Goal: Task Accomplishment & Management: Manage account settings

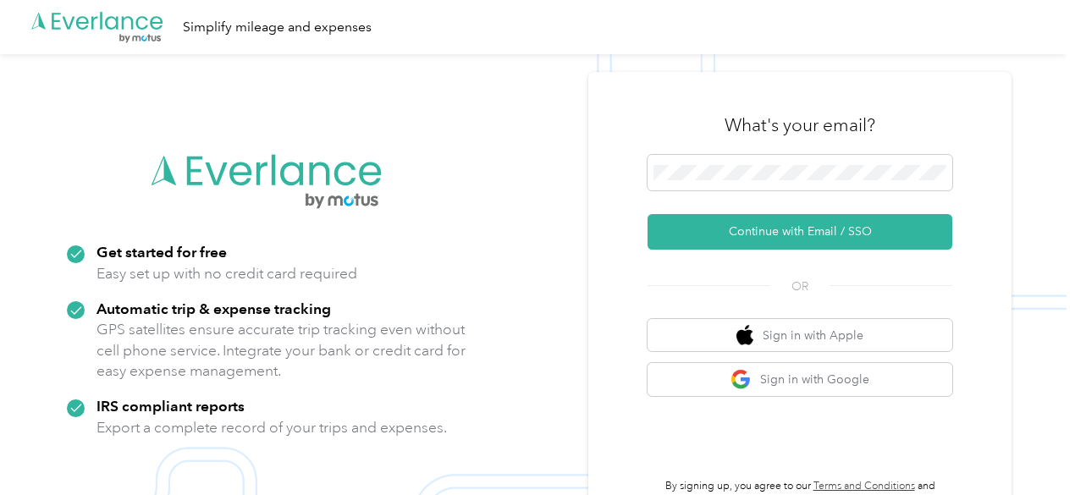
click at [799, 166] on form "Continue with Email / SSO" at bounding box center [800, 202] width 305 height 95
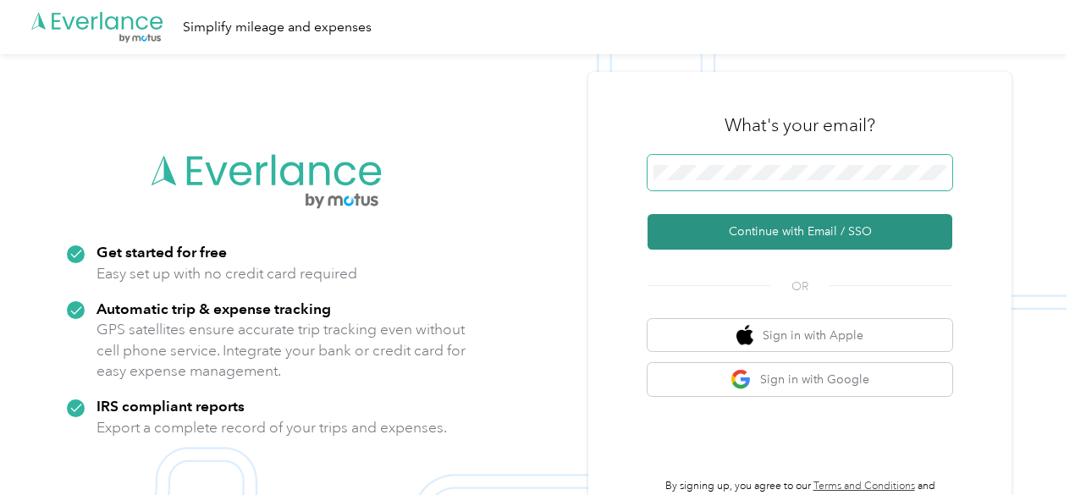
drag, startPoint x: 796, startPoint y: 237, endPoint x: 787, endPoint y: 214, distance: 24.4
click at [781, 247] on button "Continue with Email / SSO" at bounding box center [800, 232] width 305 height 36
drag, startPoint x: 786, startPoint y: 241, endPoint x: 800, endPoint y: 234, distance: 16.3
click at [786, 240] on button "Continue with Email / SSO" at bounding box center [800, 232] width 305 height 36
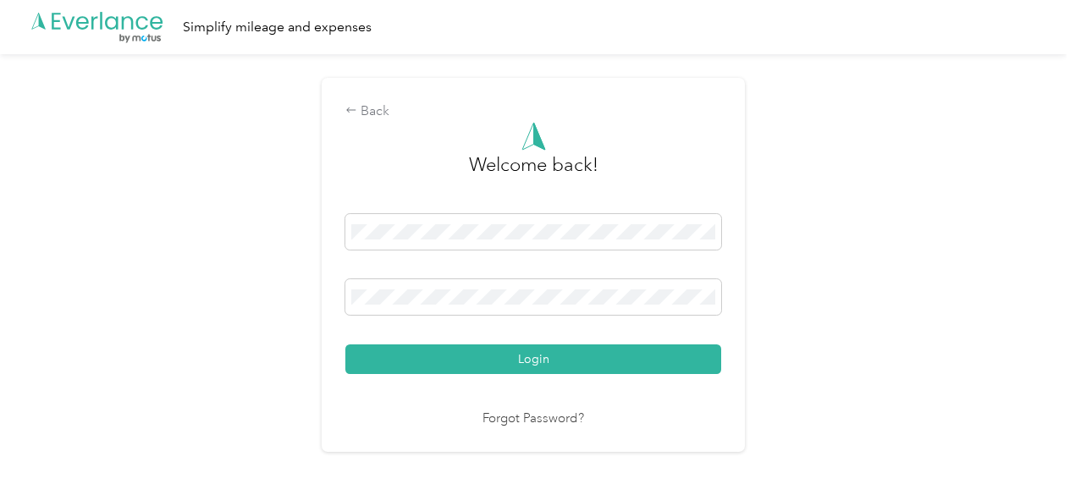
drag, startPoint x: 598, startPoint y: 367, endPoint x: 811, endPoint y: 241, distance: 247.8
click at [598, 367] on button "Login" at bounding box center [533, 360] width 376 height 30
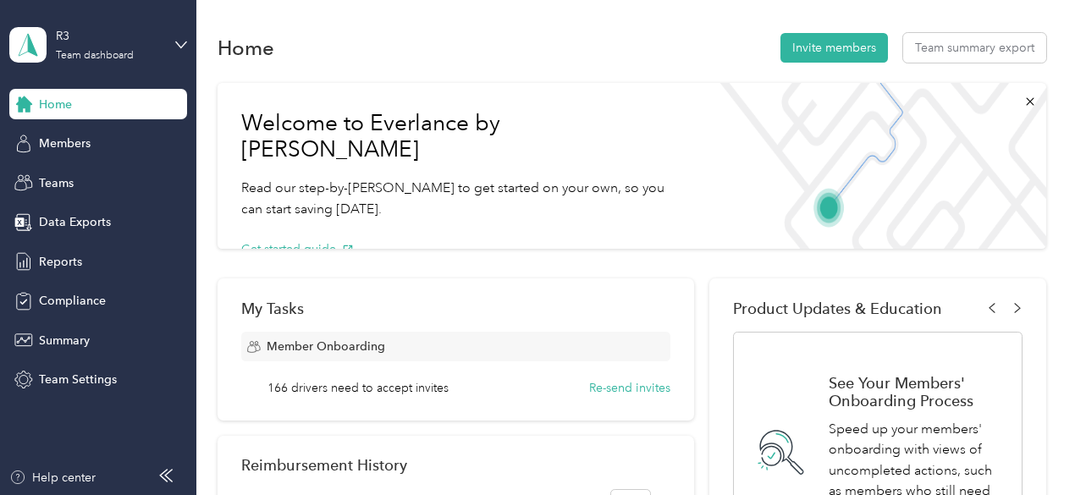
click at [819, 33] on div "Home Invite members Team summary export" at bounding box center [632, 48] width 829 height 36
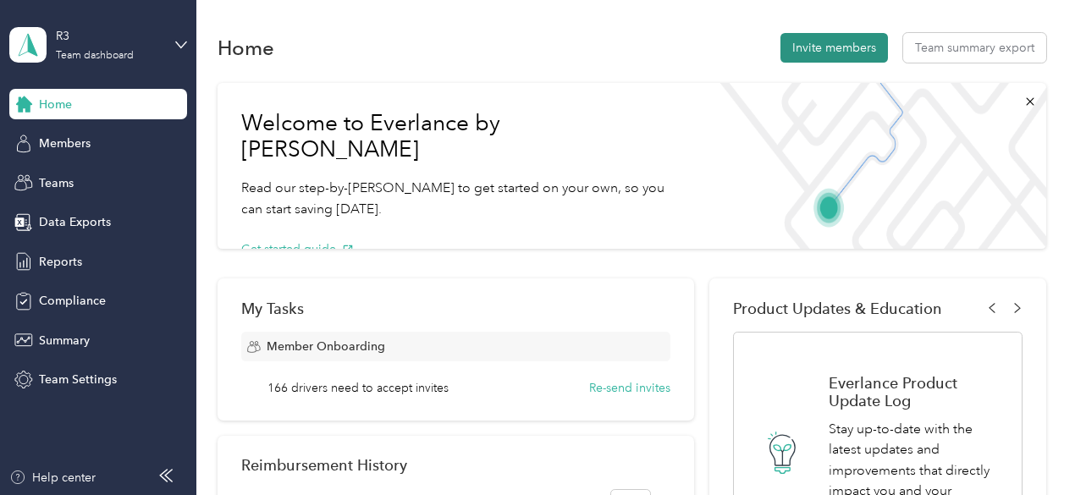
click at [864, 53] on button "Invite members" at bounding box center [835, 48] width 108 height 30
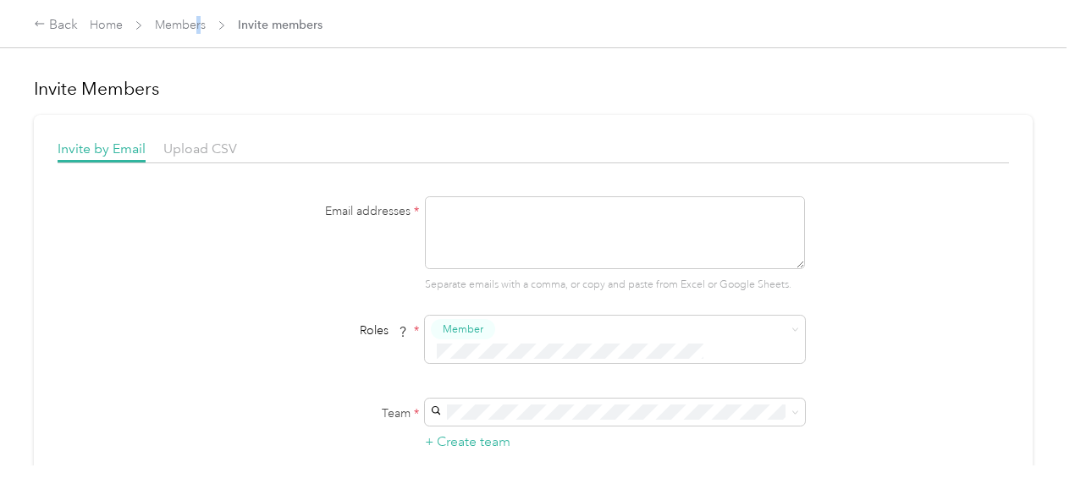
click at [201, 43] on div "Back Home Members Invite members" at bounding box center [537, 23] width 1075 height 47
drag, startPoint x: 201, startPoint y: 39, endPoint x: 194, endPoint y: 13, distance: 27.3
click at [201, 37] on div "Back Home Members Invite members" at bounding box center [537, 23] width 1075 height 47
click at [194, 13] on div "Back Home Members Invite members" at bounding box center [537, 23] width 1075 height 47
click at [188, 21] on link "Members" at bounding box center [180, 25] width 51 height 14
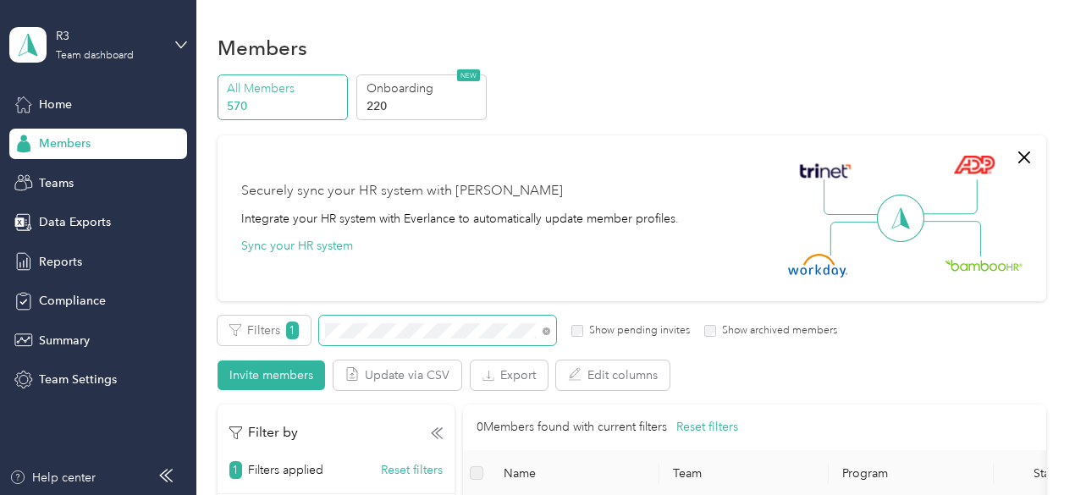
click at [249, 317] on div "Filters 1 Show pending invites Show archived members" at bounding box center [528, 331] width 621 height 30
click at [77, 17] on div "R3 Team dashboard" at bounding box center [98, 44] width 178 height 59
drag, startPoint x: 820, startPoint y: 135, endPoint x: 843, endPoint y: 307, distance: 174.2
click at [824, 137] on div "Securely sync your HR system with Everlance Integrate your HR system with Everl…" at bounding box center [632, 218] width 829 height 166
click at [1018, 165] on div "Securely sync your HR system with Everlance Integrate your HR system with Everl…" at bounding box center [632, 218] width 829 height 166
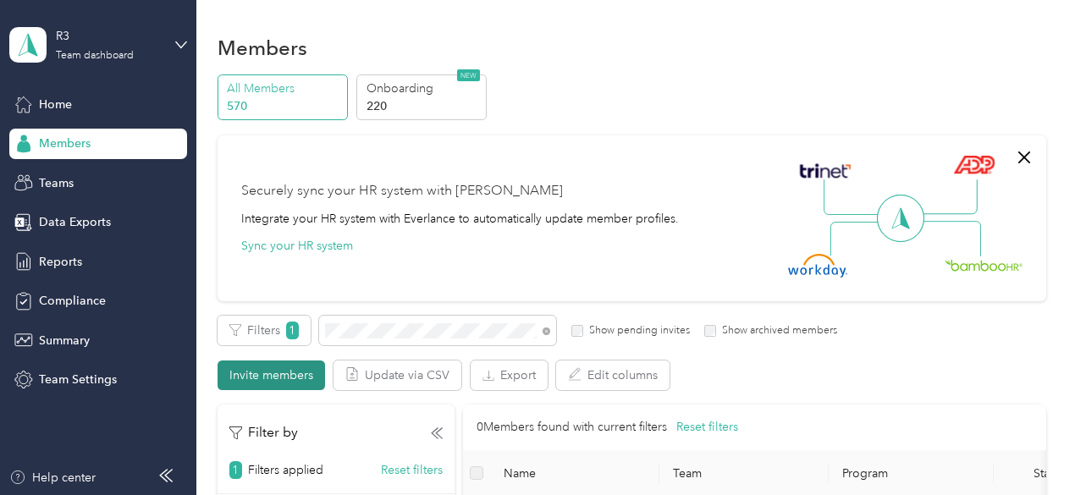
click at [279, 361] on button "Invite members" at bounding box center [272, 376] width 108 height 30
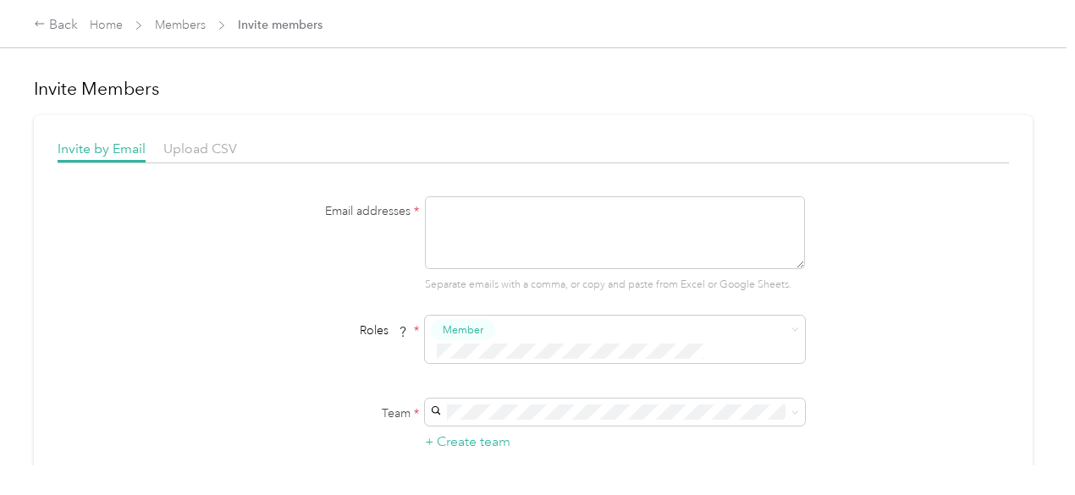
click at [281, 371] on form "Email addresses * Separate emails with a comma, or copy and paste from Excel or…" at bounding box center [533, 399] width 652 height 407
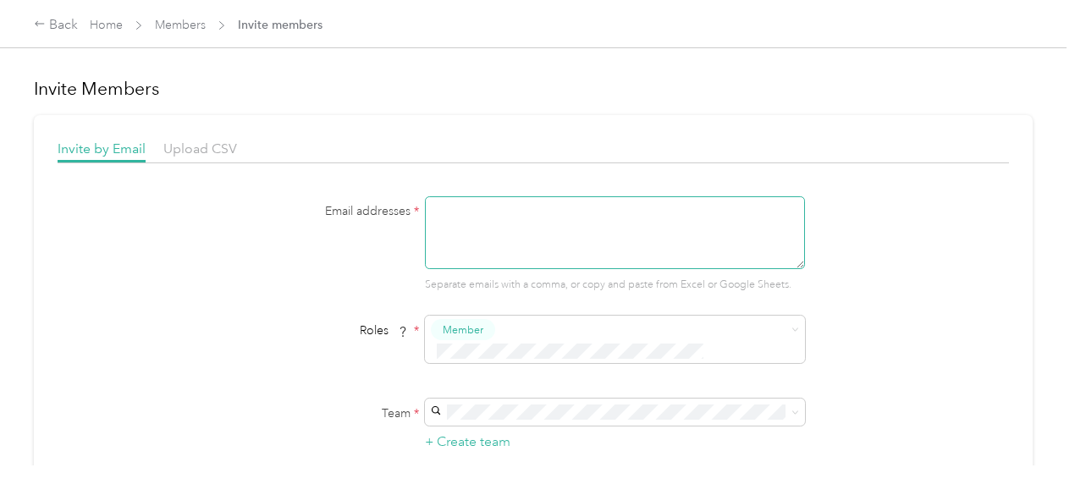
click at [464, 235] on textarea at bounding box center [615, 232] width 380 height 73
paste textarea "mailto:[EMAIL_ADDRESS][PERSON_NAME][DOMAIN_NAME]"
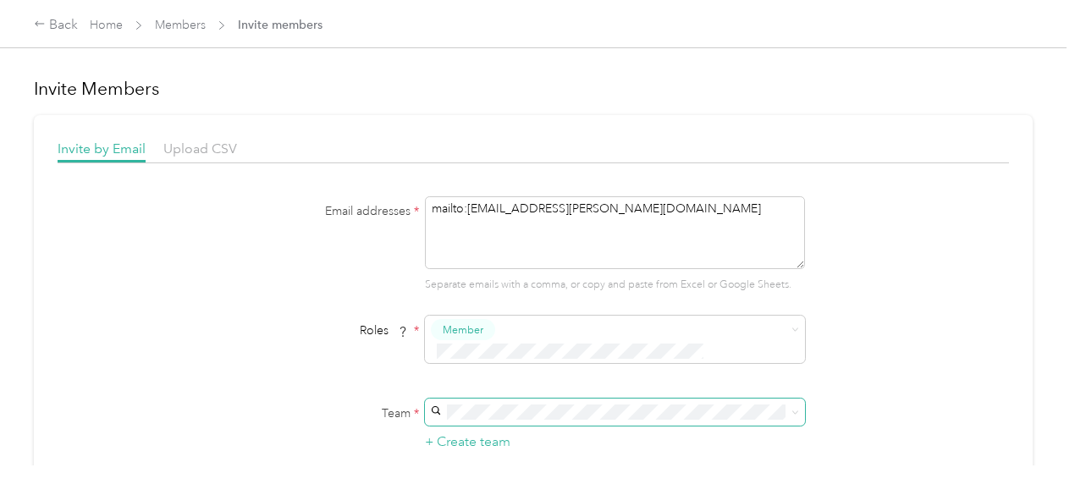
type textarea "mailto:[EMAIL_ADDRESS][PERSON_NAME][DOMAIN_NAME]"
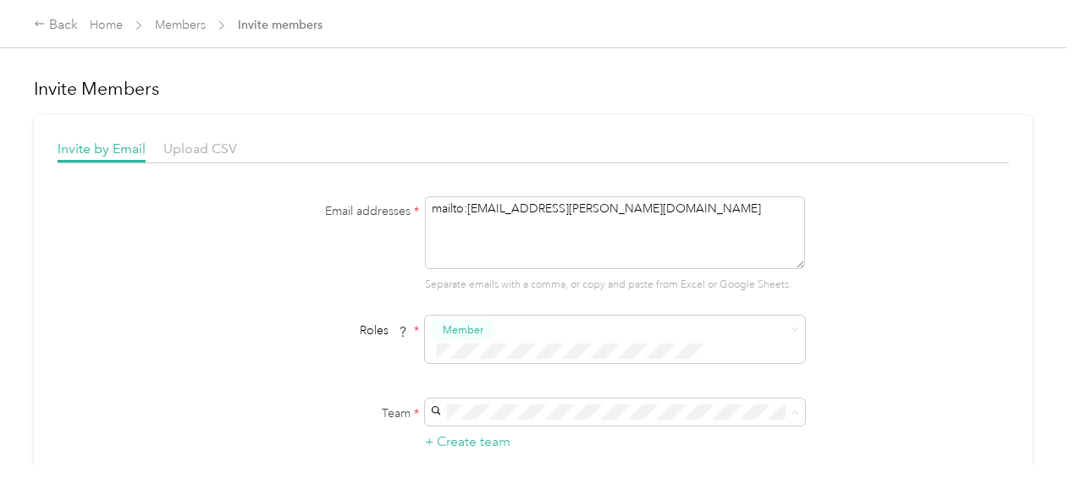
click at [635, 362] on li "[PERSON_NAME] team No managers" at bounding box center [612, 349] width 380 height 51
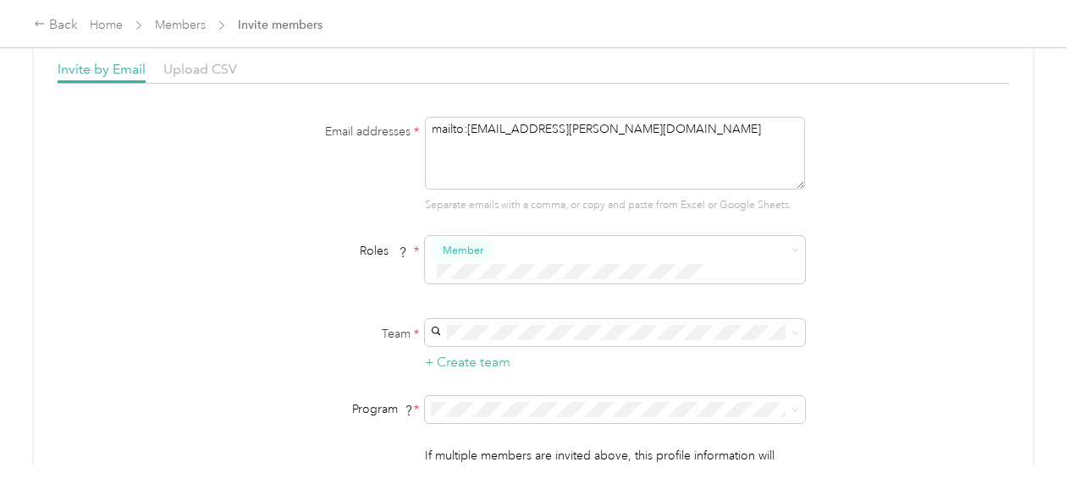
scroll to position [169, 0]
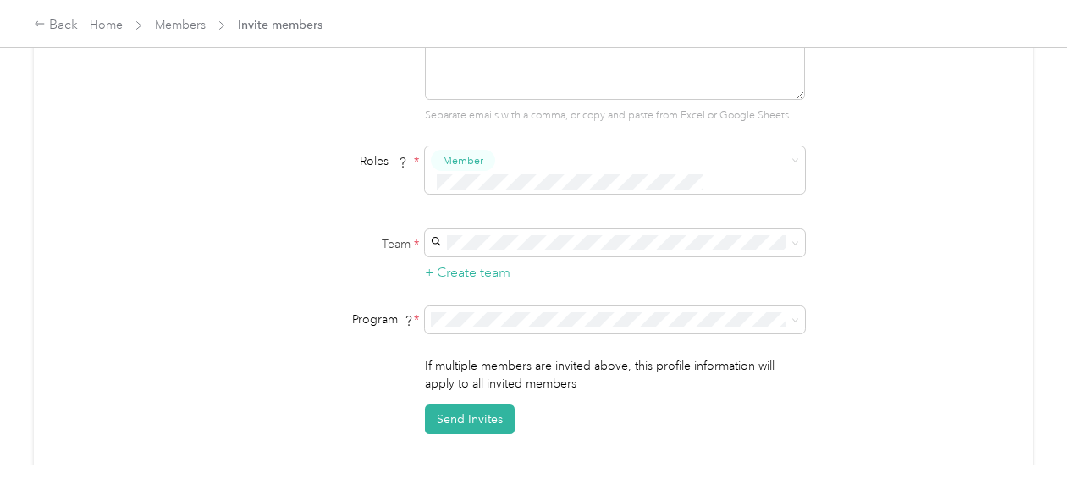
click at [461, 264] on form "Email addresses * mailto:[EMAIL_ADDRESS][PERSON_NAME][DOMAIN_NAME] Separate ema…" at bounding box center [533, 230] width 652 height 407
drag, startPoint x: 208, startPoint y: 317, endPoint x: 240, endPoint y: 30, distance: 289.6
click at [208, 301] on form "Email addresses * mailto:[EMAIL_ADDRESS][PERSON_NAME][DOMAIN_NAME] Separate ema…" at bounding box center [533, 230] width 652 height 407
click at [49, 23] on div "Back" at bounding box center [56, 25] width 44 height 20
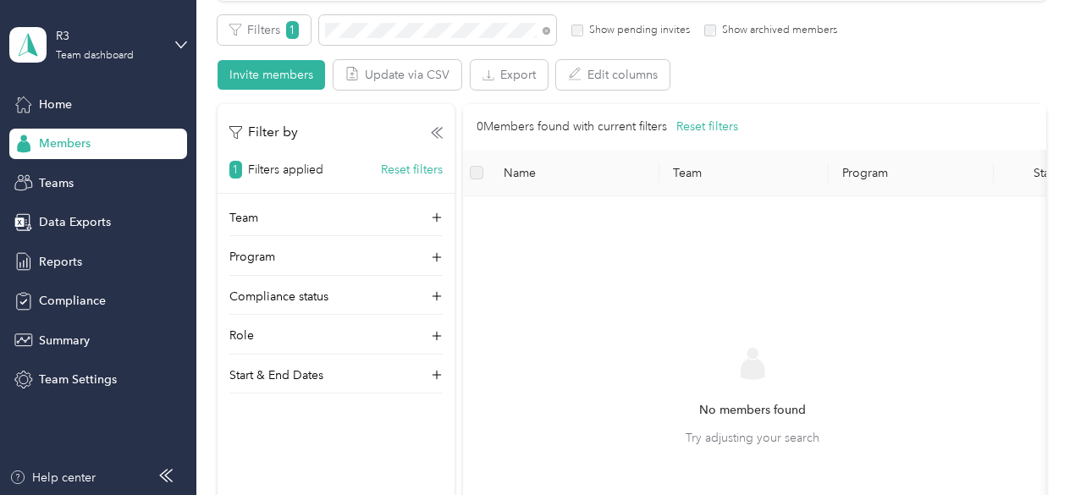
scroll to position [339, 0]
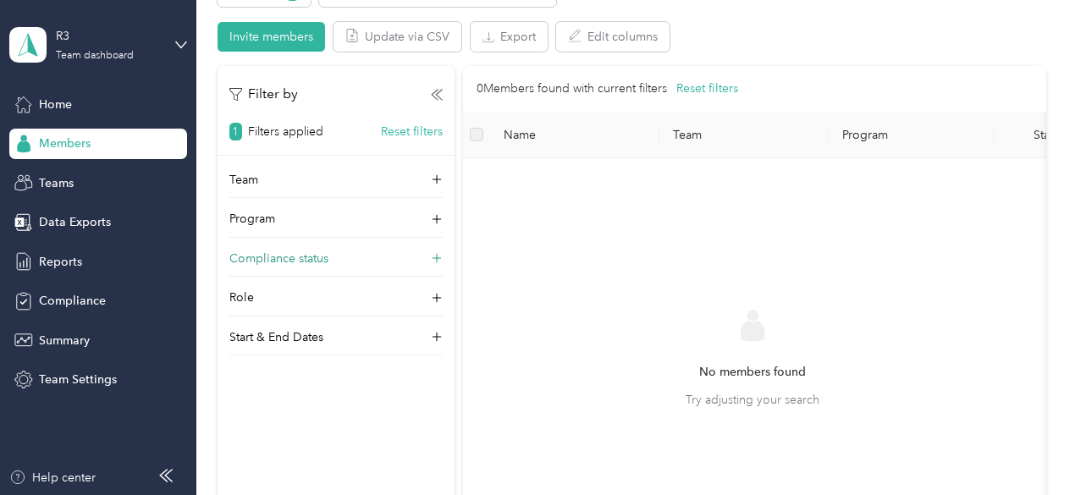
click at [261, 257] on p "Compliance status" at bounding box center [278, 259] width 99 height 18
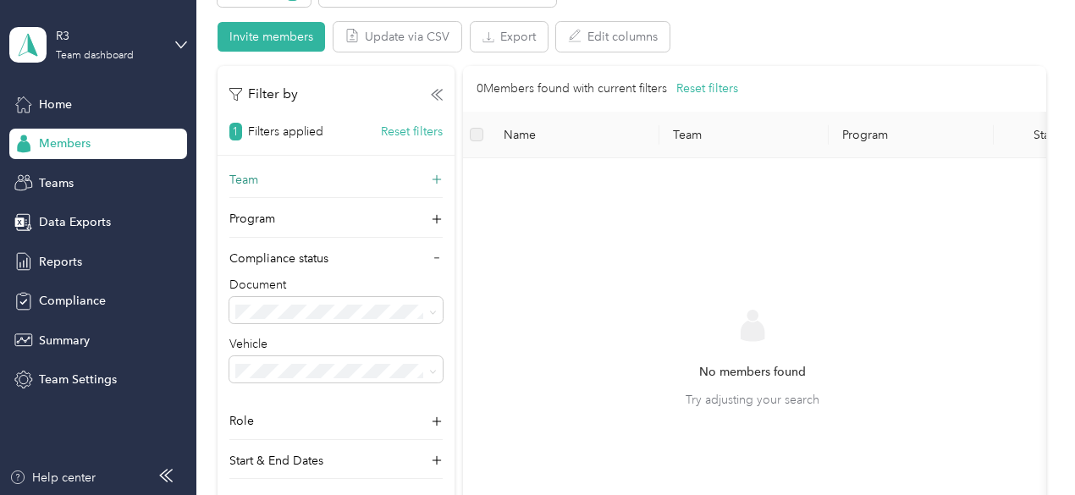
click at [300, 175] on div "Team" at bounding box center [335, 184] width 213 height 27
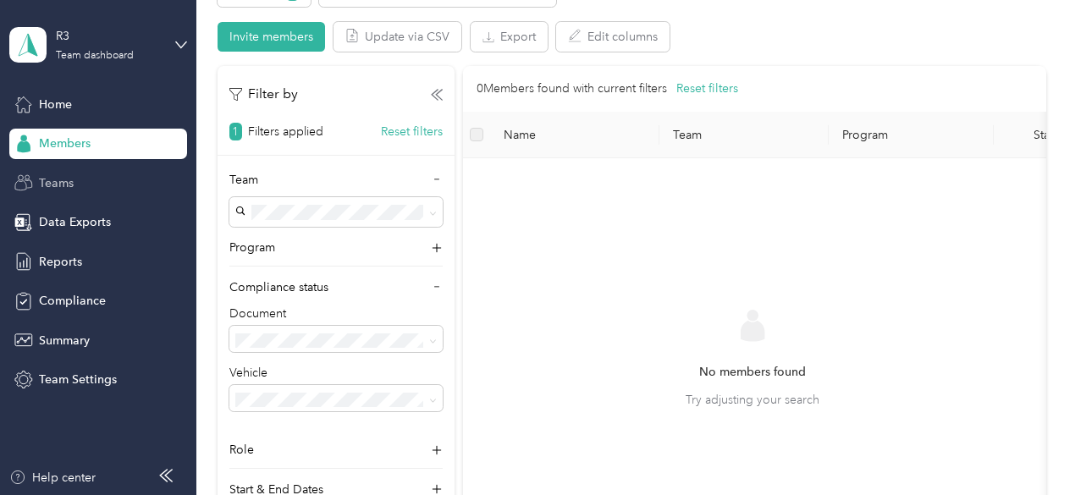
click at [97, 193] on div "Teams" at bounding box center [98, 183] width 178 height 30
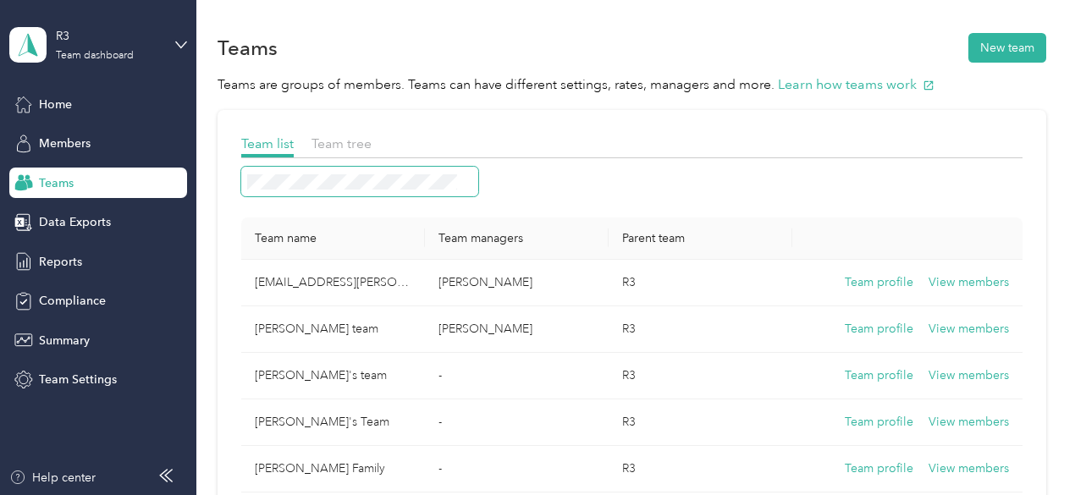
drag, startPoint x: 411, startPoint y: 218, endPoint x: 312, endPoint y: 190, distance: 103.5
click at [312, 190] on span at bounding box center [359, 182] width 237 height 30
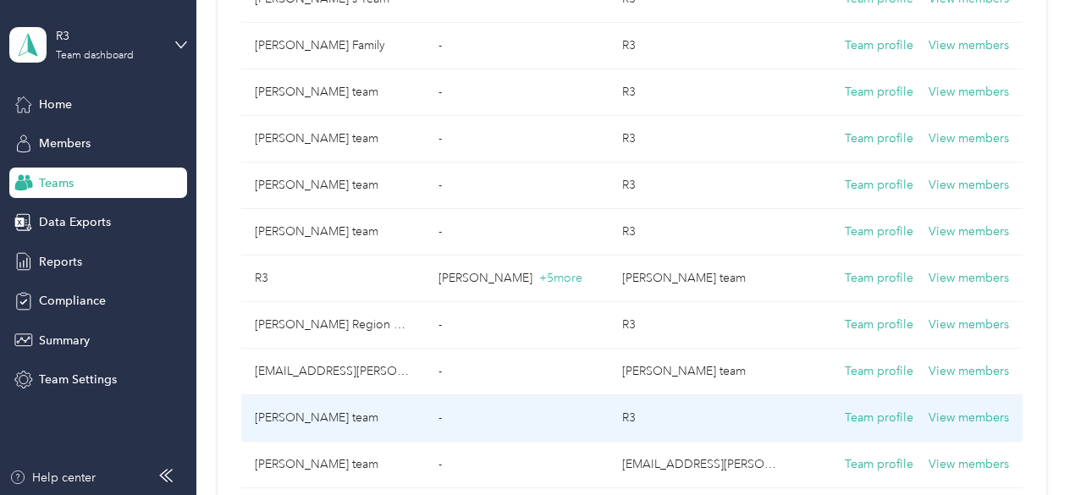
click at [637, 428] on td "R3" at bounding box center [701, 418] width 184 height 47
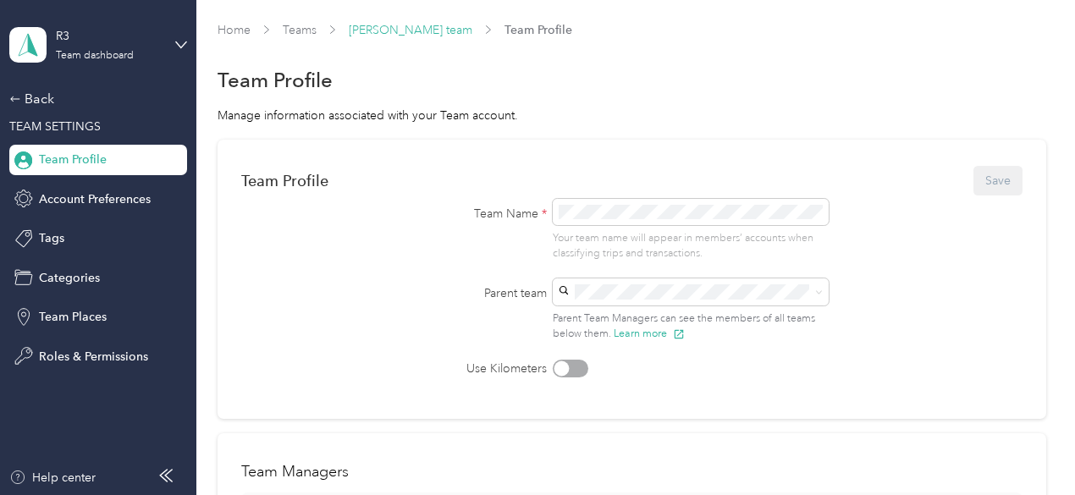
click at [433, 30] on link "[PERSON_NAME] team" at bounding box center [411, 30] width 124 height 14
click at [102, 145] on div "Team Profile" at bounding box center [98, 160] width 178 height 30
click at [91, 159] on span "Team Profile" at bounding box center [73, 160] width 68 height 18
click at [406, 43] on div "Home Teams [PERSON_NAME] team Team Profile" at bounding box center [632, 37] width 829 height 33
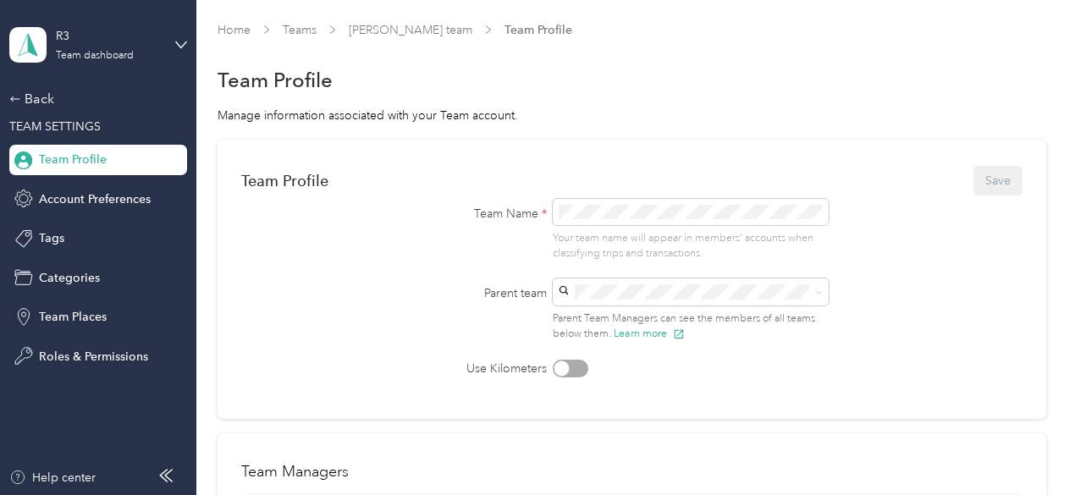
click at [412, 38] on span "[PERSON_NAME] team" at bounding box center [411, 30] width 124 height 18
click at [380, 35] on link "[PERSON_NAME] team" at bounding box center [411, 30] width 124 height 14
click at [106, 179] on div "Back TEAM SETTINGS Team Profile Account Preferences Tags Categories Team Places…" at bounding box center [98, 230] width 178 height 283
click at [102, 157] on span "Team Profile" at bounding box center [73, 160] width 68 height 18
click at [83, 31] on div "R3" at bounding box center [109, 36] width 106 height 18
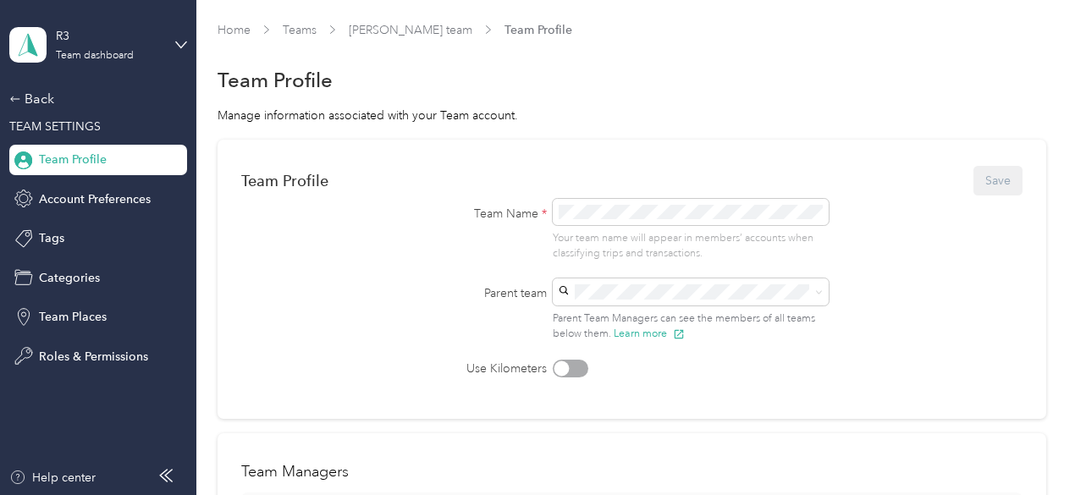
click at [75, 172] on div "Personal dashboard" at bounding box center [78, 177] width 107 height 18
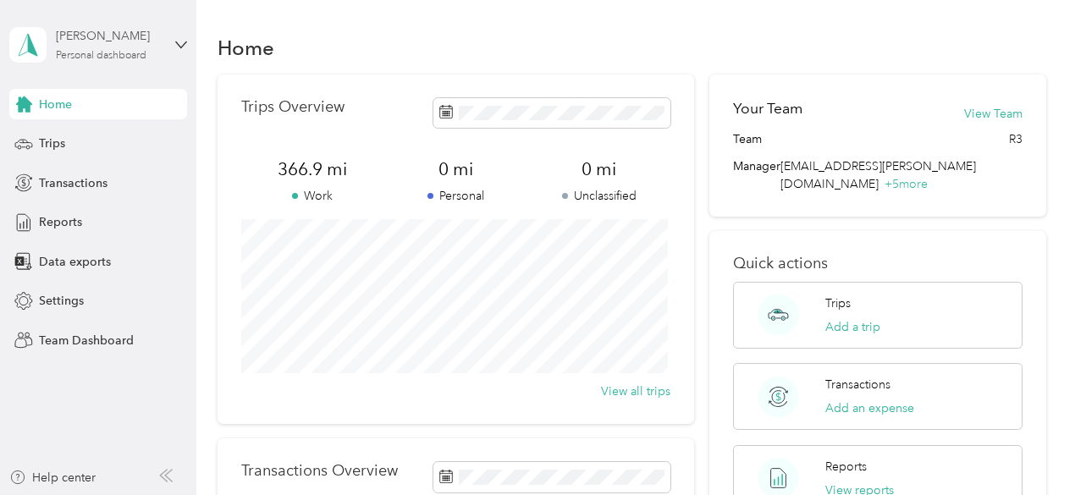
click at [95, 58] on div "Personal dashboard" at bounding box center [101, 56] width 91 height 10
click at [94, 155] on div "Team dashboard Personal dashboard Log out" at bounding box center [235, 171] width 428 height 107
click at [97, 143] on div "Trips" at bounding box center [98, 144] width 178 height 30
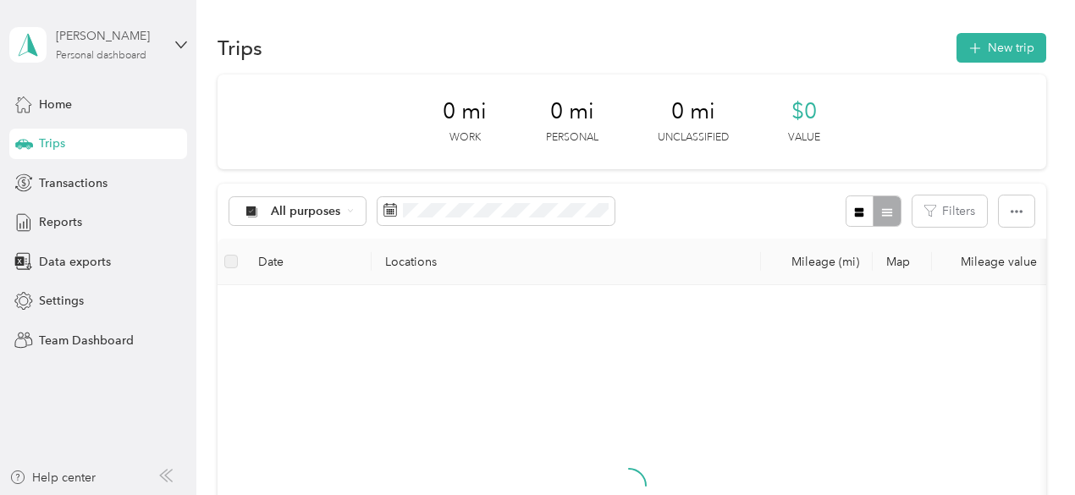
click at [97, 53] on div "Personal dashboard" at bounding box center [101, 56] width 91 height 10
click at [100, 130] on div "Team dashboard" at bounding box center [70, 139] width 91 height 18
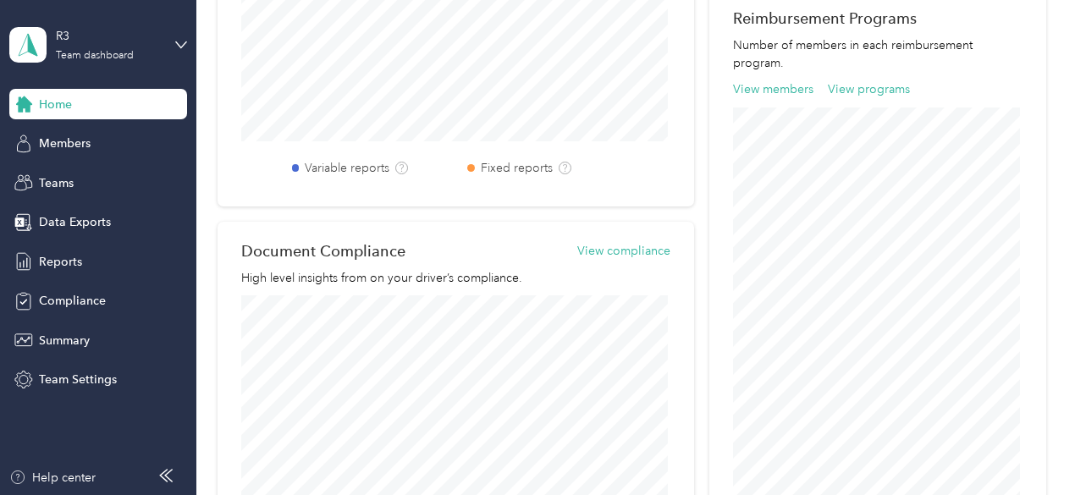
scroll to position [593, 0]
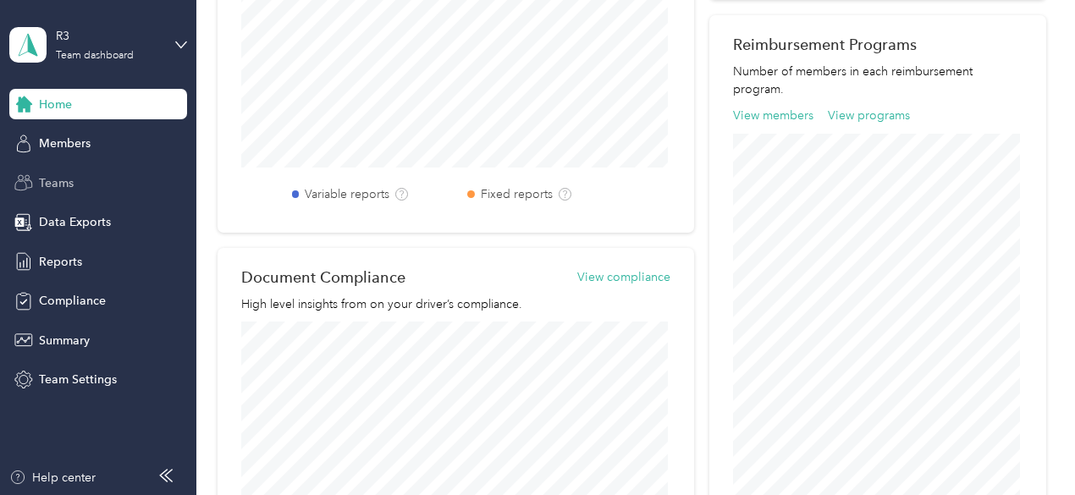
click at [110, 179] on div "Teams" at bounding box center [98, 183] width 178 height 30
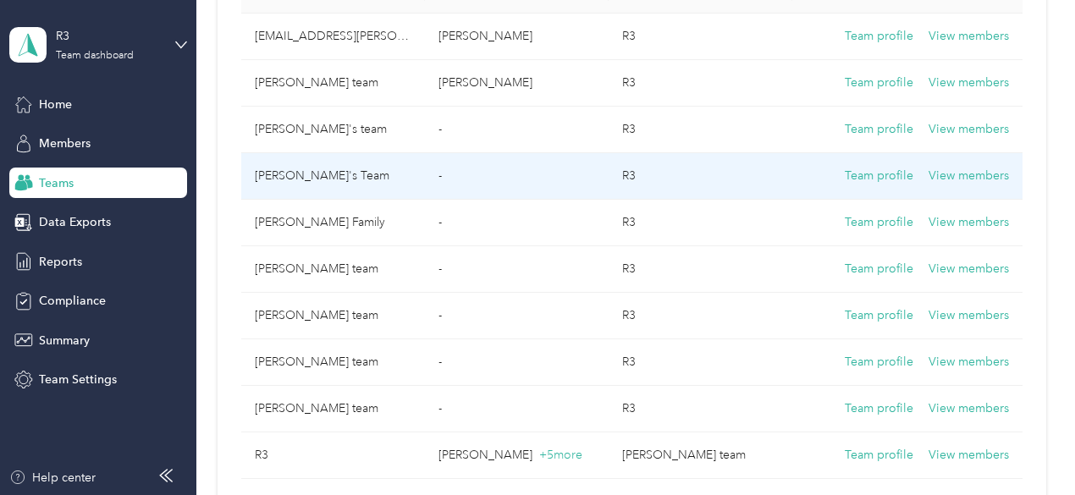
scroll to position [169, 0]
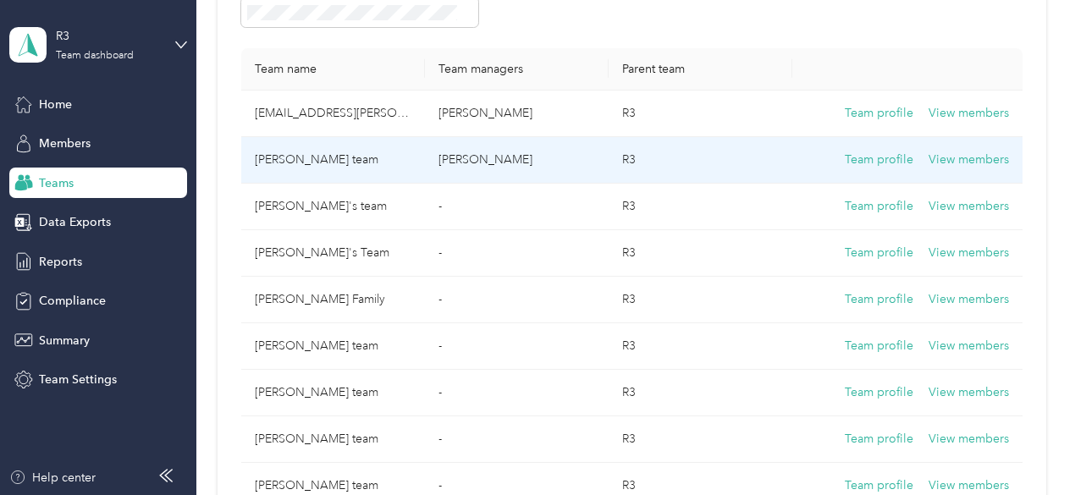
click at [350, 160] on td "[PERSON_NAME] team" at bounding box center [333, 160] width 184 height 47
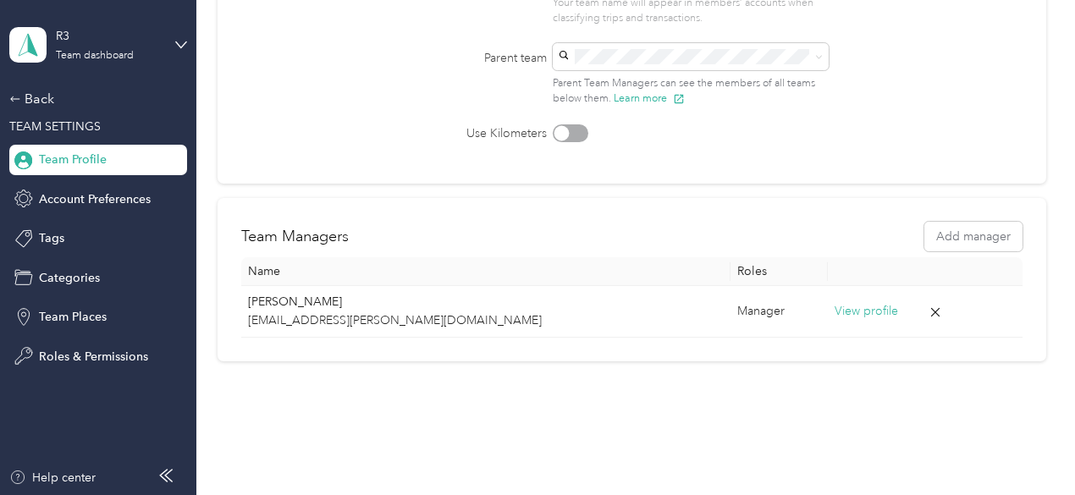
scroll to position [274, 0]
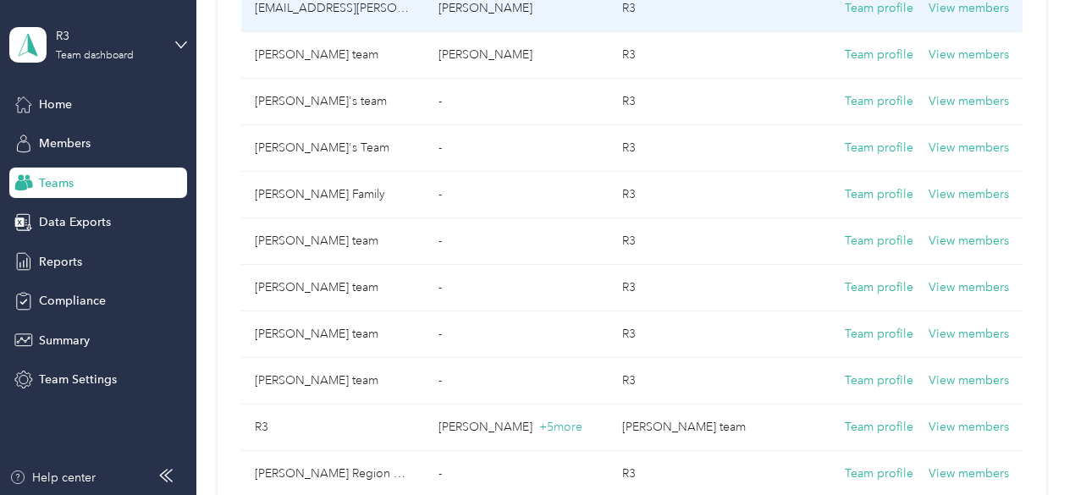
click at [350, 11] on td "[EMAIL_ADDRESS][PERSON_NAME][DOMAIN_NAME]" at bounding box center [333, 9] width 184 height 47
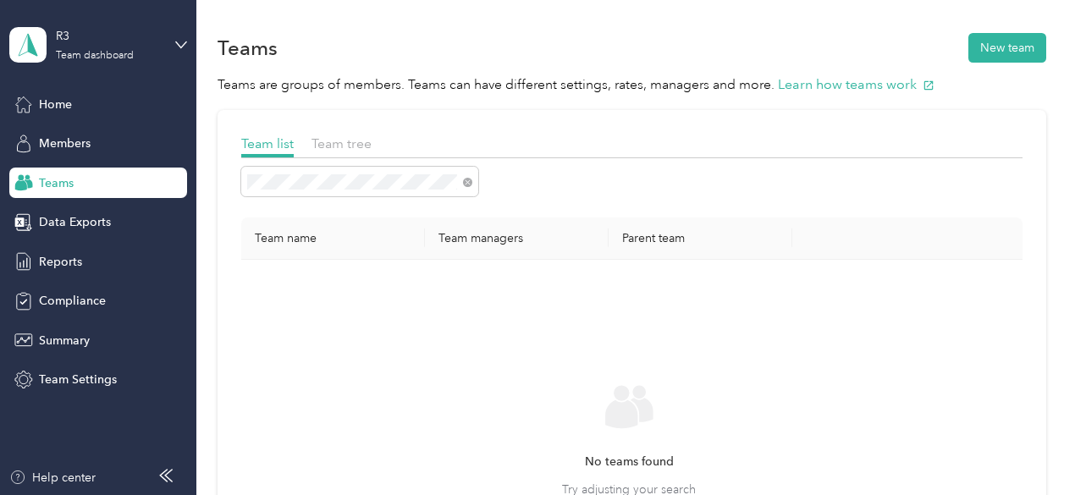
click at [364, 119] on div "Team list Team tree Team name Team managers Parent team No teams found Try adju…" at bounding box center [632, 412] width 829 height 604
click at [356, 138] on span "Team tree" at bounding box center [342, 143] width 60 height 16
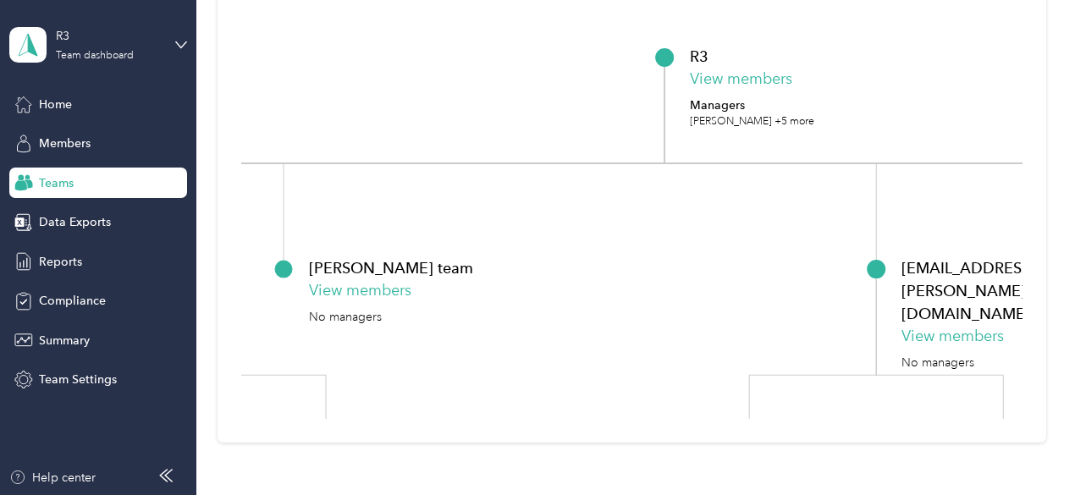
scroll to position [339, 0]
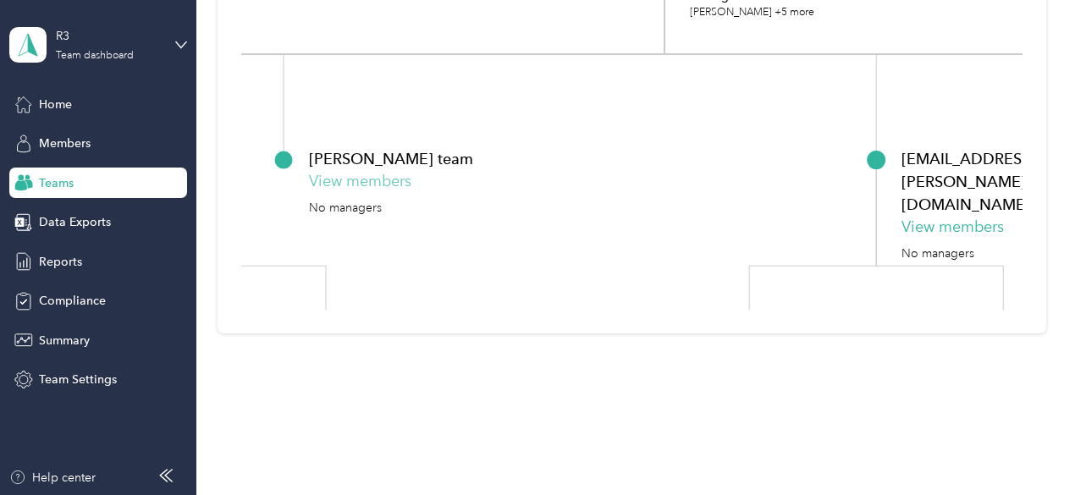
click at [381, 179] on button "View members" at bounding box center [360, 181] width 102 height 23
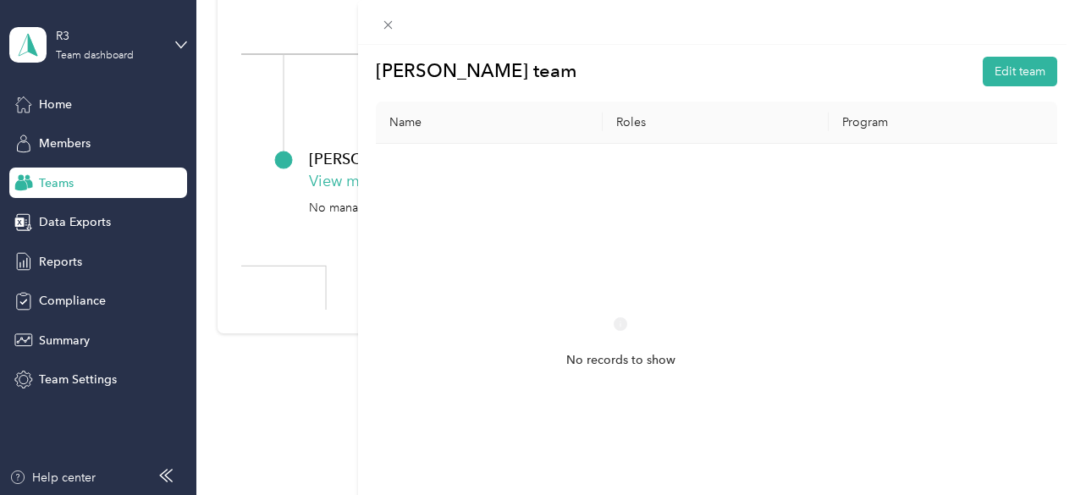
click at [156, 215] on div "[PERSON_NAME] team Edit team Name Roles Program No records to show" at bounding box center [537, 247] width 1075 height 495
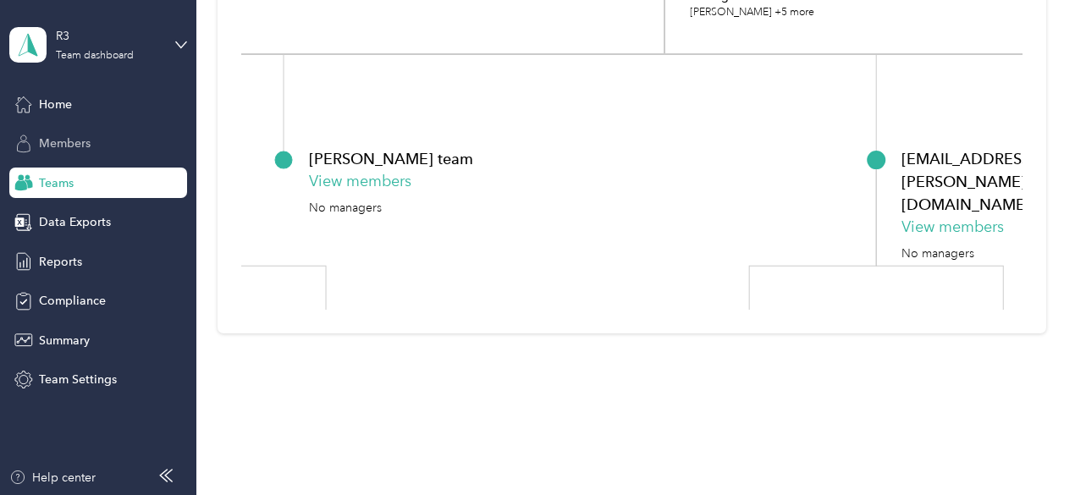
click at [75, 144] on span "Members" at bounding box center [65, 144] width 52 height 18
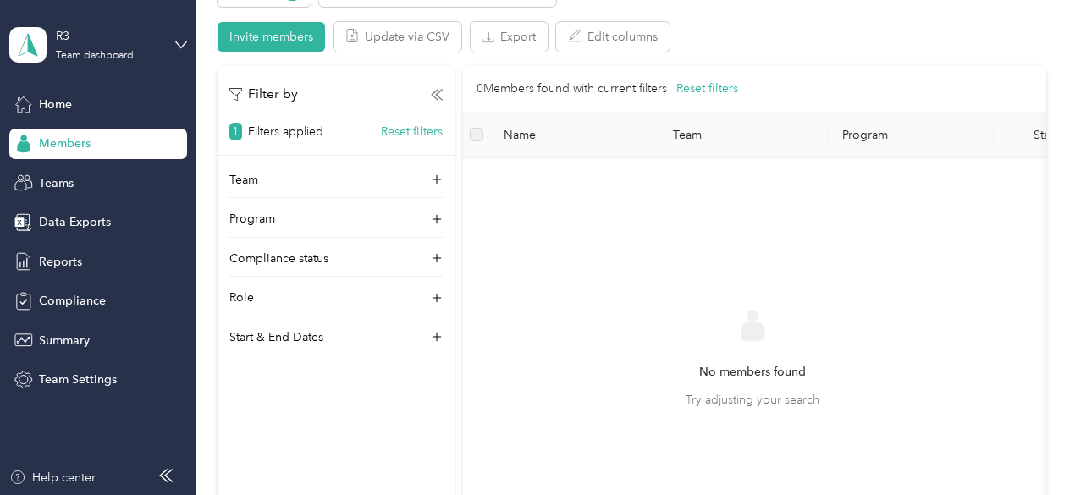
click at [118, 144] on div "Members" at bounding box center [98, 144] width 178 height 30
click at [94, 104] on div "Home" at bounding box center [98, 104] width 178 height 30
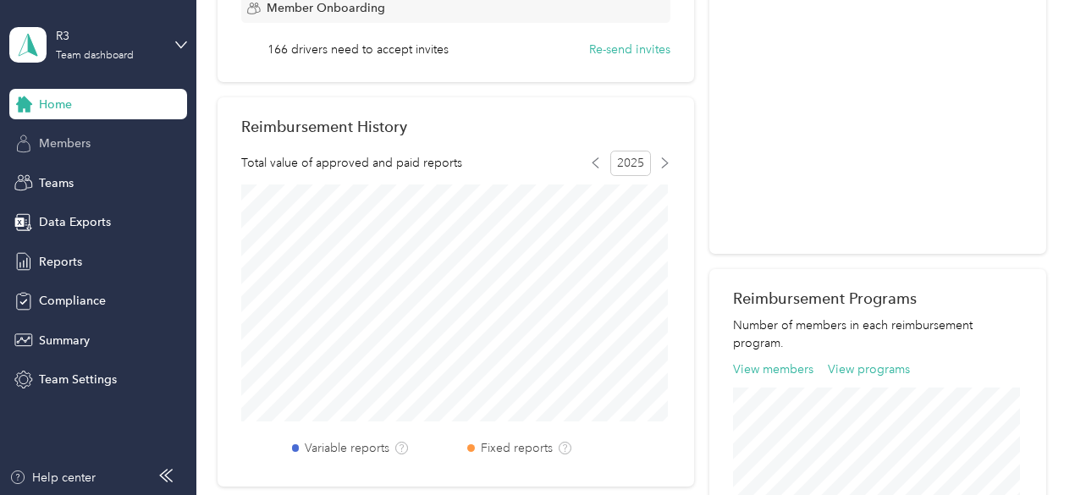
click at [95, 138] on div "Members" at bounding box center [98, 144] width 178 height 30
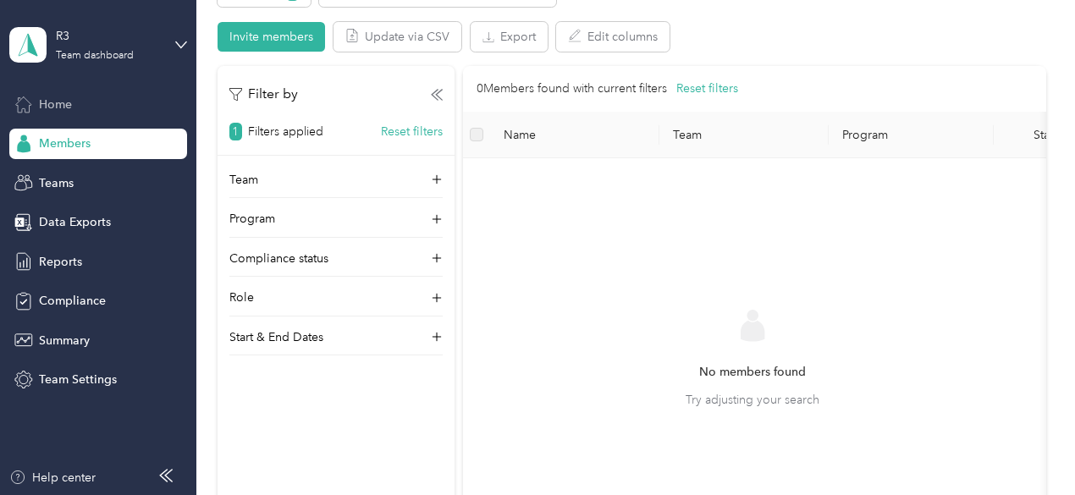
click at [75, 111] on div "Home" at bounding box center [98, 104] width 178 height 30
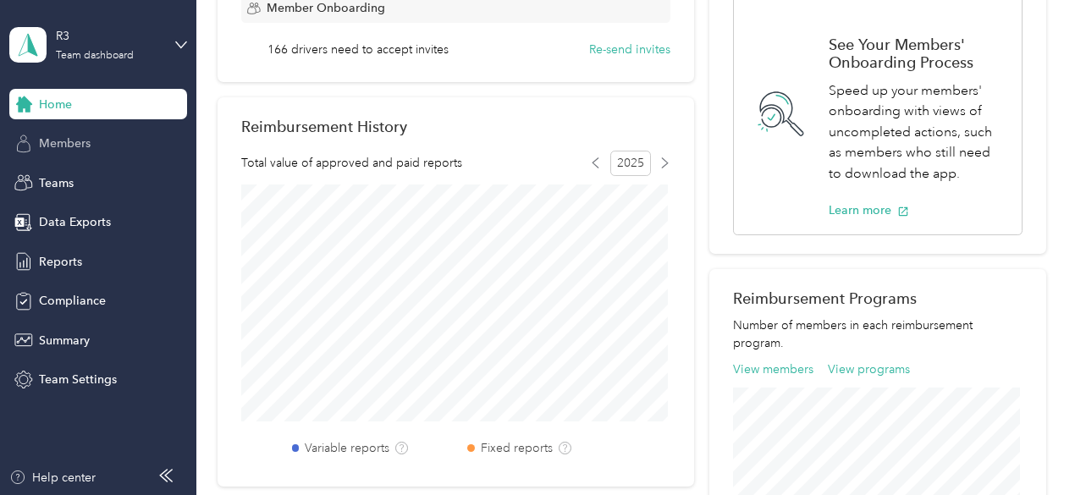
click at [103, 131] on div "Members" at bounding box center [98, 144] width 178 height 30
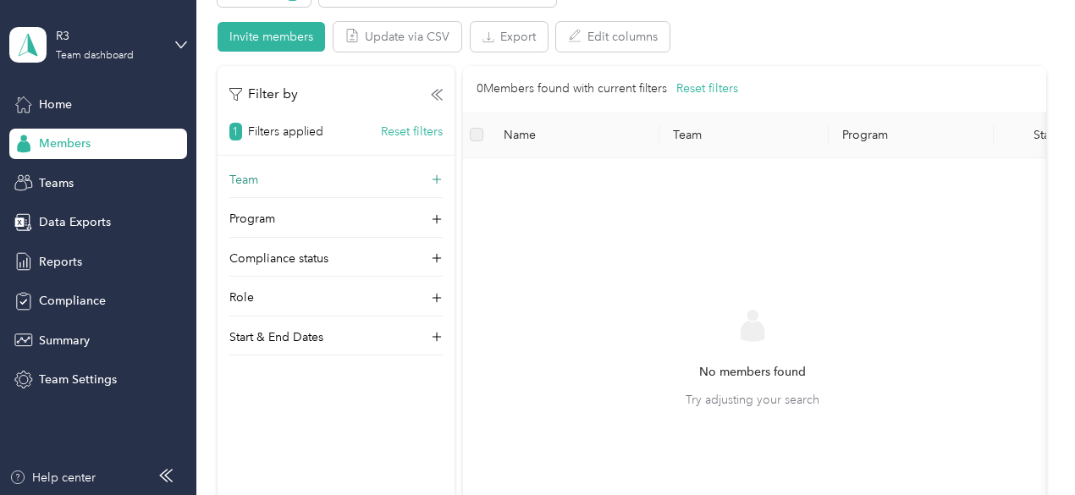
click at [266, 174] on div "Team" at bounding box center [335, 184] width 213 height 27
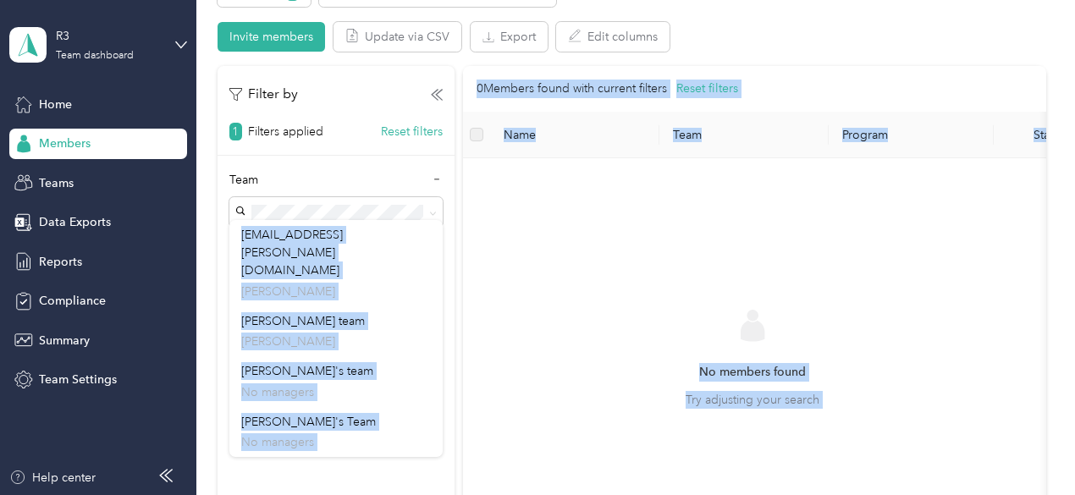
drag, startPoint x: 308, startPoint y: 261, endPoint x: 307, endPoint y: 290, distance: 29.6
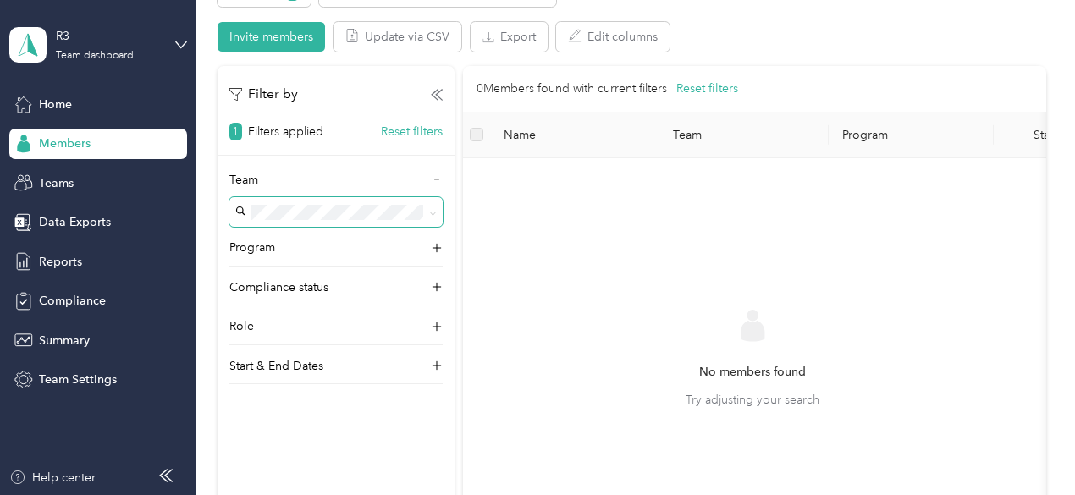
click at [328, 224] on span at bounding box center [335, 212] width 213 height 30
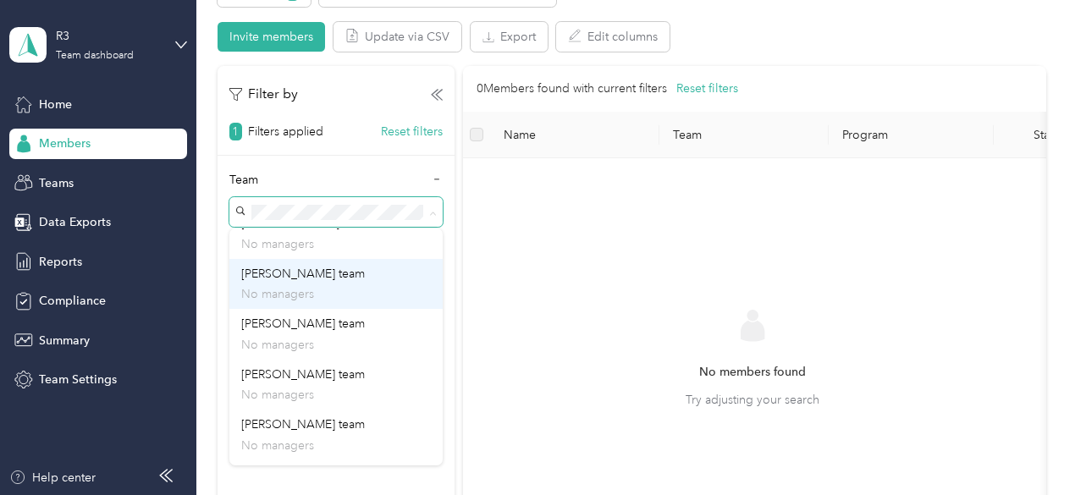
scroll to position [762, 0]
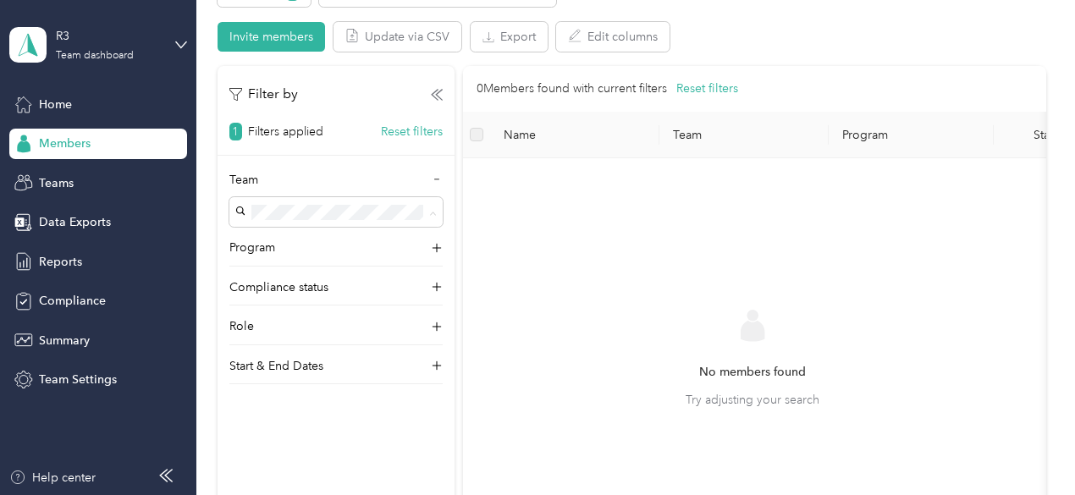
click at [360, 439] on p "No managers" at bounding box center [336, 448] width 190 height 18
click at [329, 203] on span at bounding box center [335, 212] width 213 height 30
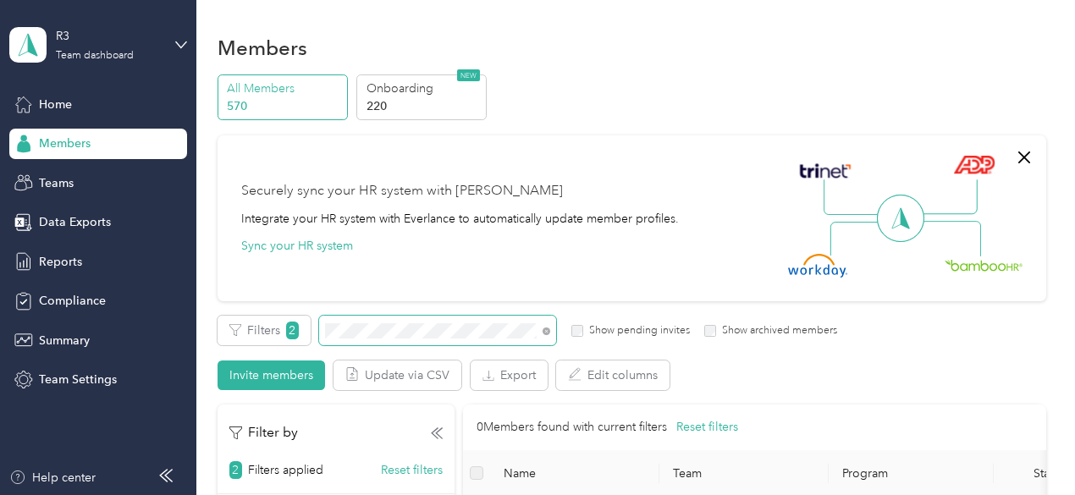
click at [406, 322] on span at bounding box center [437, 331] width 237 height 30
click at [446, 346] on div "Filters 2 Show pending invites Show archived members Invite members Update via …" at bounding box center [632, 353] width 829 height 75
click at [447, 345] on div "Filters 2 Show pending invites Show archived members Invite members Update via …" at bounding box center [632, 353] width 829 height 75
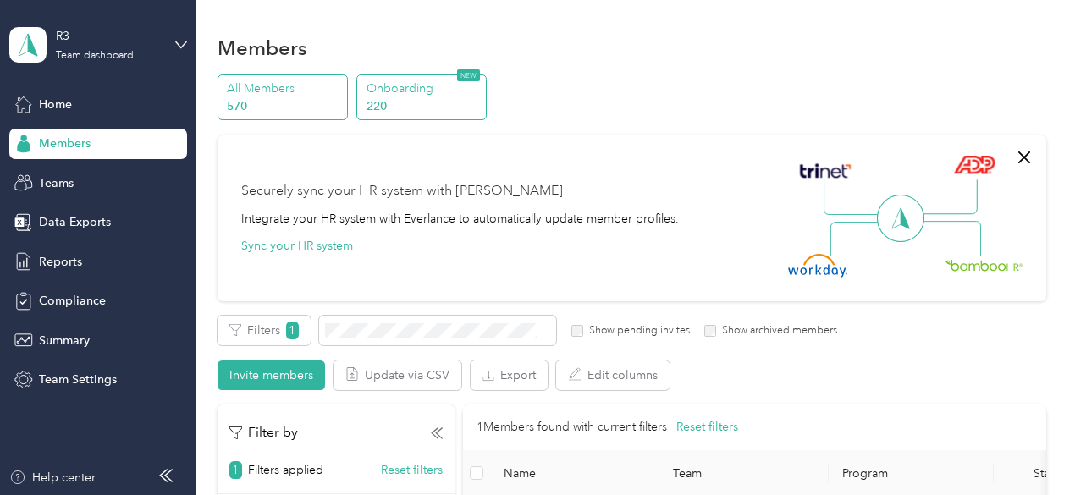
click at [434, 91] on p "Onboarding" at bounding box center [424, 89] width 115 height 18
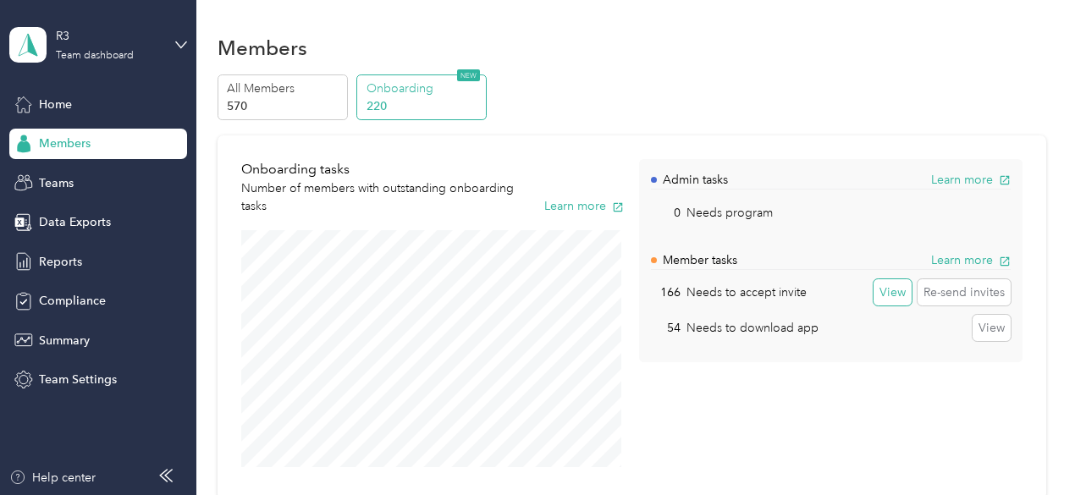
click at [884, 291] on button "View" at bounding box center [893, 292] width 38 height 27
drag, startPoint x: 872, startPoint y: 290, endPoint x: 674, endPoint y: 196, distance: 219.6
click at [674, 196] on div "Admin tasks Learn more 0 Needs program View Member tasks Learn more 166 Needs t…" at bounding box center [831, 260] width 384 height 203
click at [715, 119] on div "All Members 570 Onboarding 220 NEW Onboarding tasks Number of members with outs…" at bounding box center [632, 279] width 829 height 408
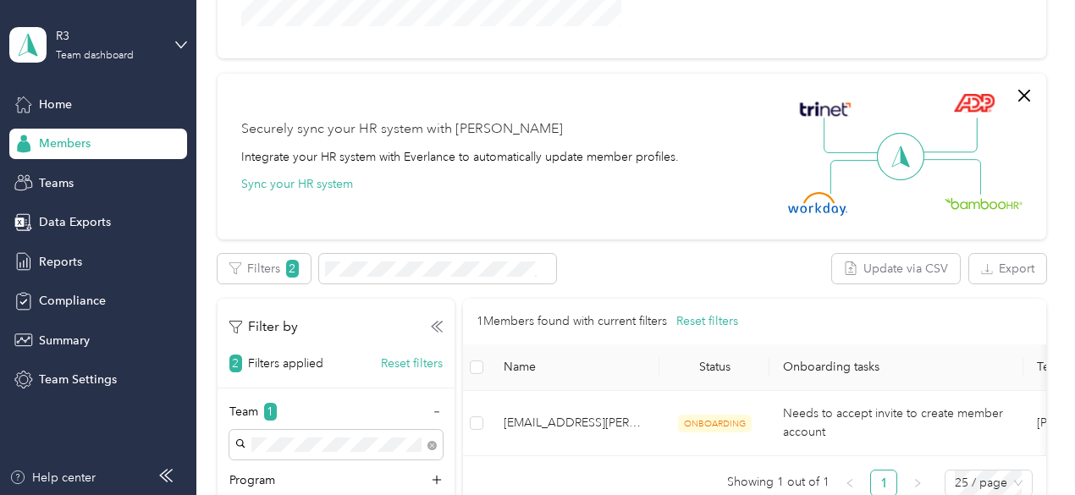
scroll to position [748, 0]
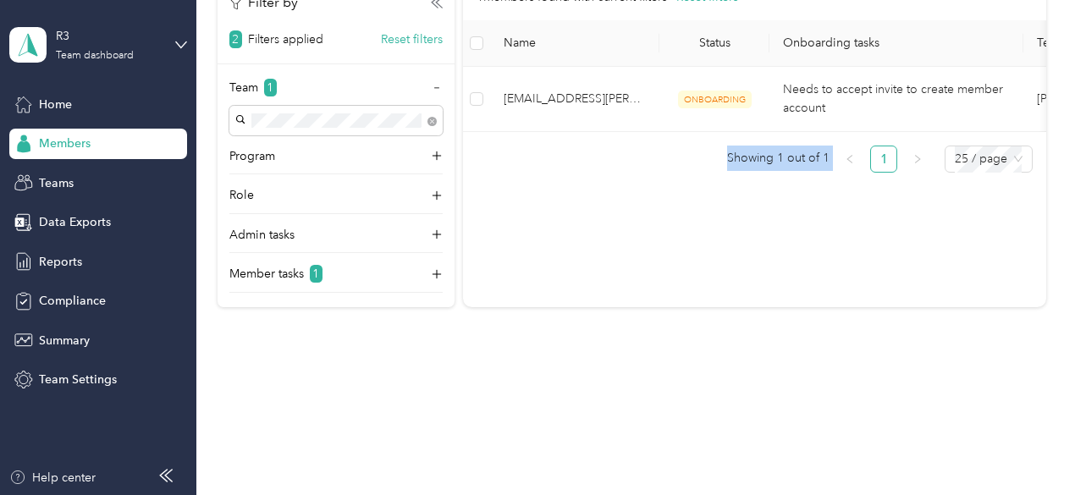
drag, startPoint x: 779, startPoint y: 152, endPoint x: 836, endPoint y: 147, distance: 57.8
click at [831, 152] on div "1 Members found with current filters Reset filters Name Status Onboarding tasks…" at bounding box center [754, 74] width 583 height 198
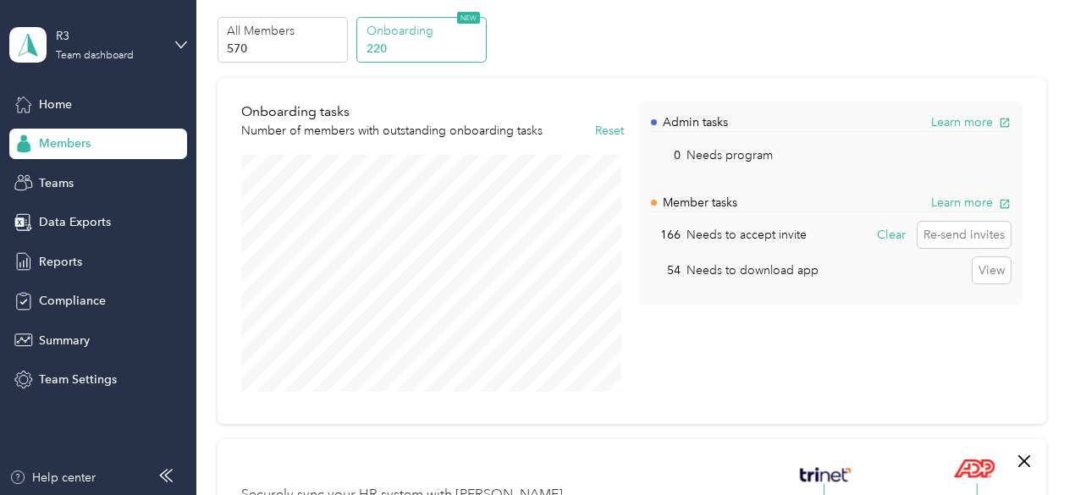
scroll to position [0, 0]
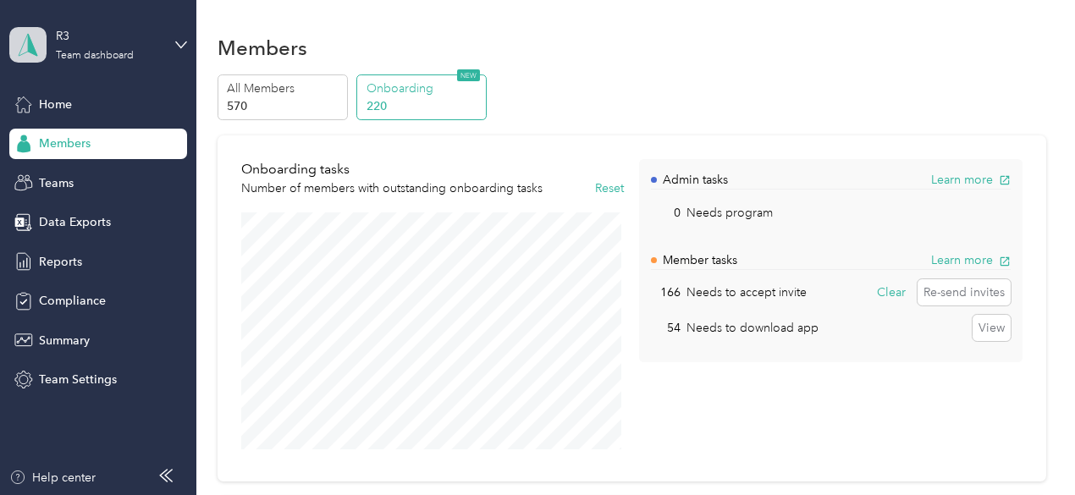
drag, startPoint x: 30, startPoint y: 59, endPoint x: 41, endPoint y: 56, distance: 10.7
click at [36, 57] on span at bounding box center [27, 45] width 37 height 36
click at [114, 130] on div "Team dashboard" at bounding box center [235, 139] width 428 height 30
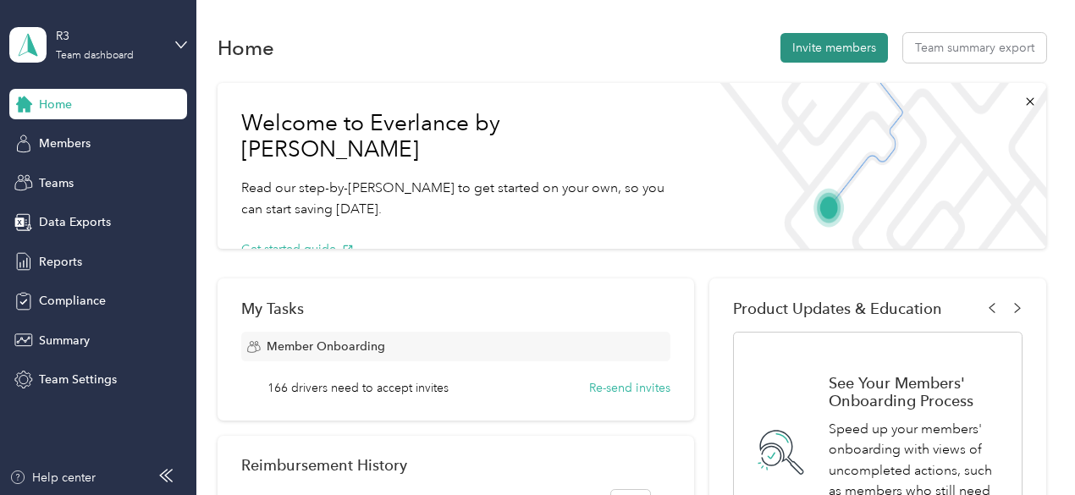
click at [841, 60] on button "Invite members" at bounding box center [835, 48] width 108 height 30
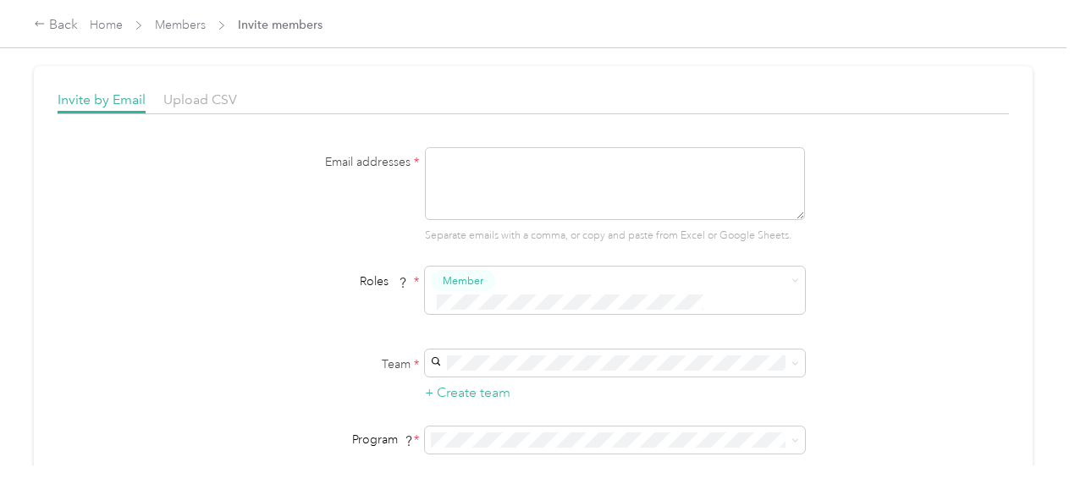
scroll to position [85, 0]
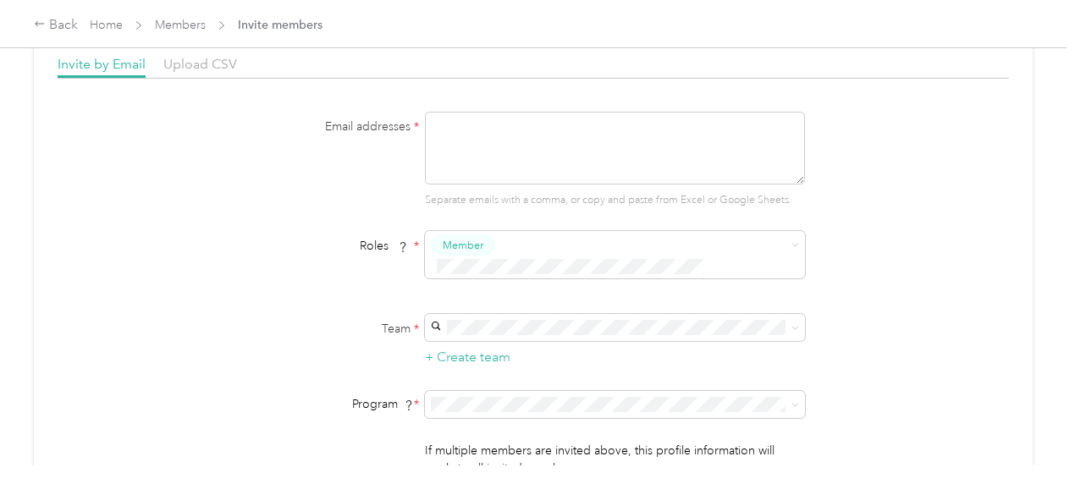
click at [505, 401] on form "Email addresses * Separate emails with a comma, or copy and paste from Excel or…" at bounding box center [533, 315] width 652 height 407
click at [560, 162] on li "Aco Rate (CPM)" at bounding box center [612, 175] width 380 height 30
click at [558, 162] on textarea at bounding box center [615, 148] width 380 height 73
paste textarea "mailto:[EMAIL_ADDRESS][PERSON_NAME][DOMAIN_NAME]"
drag, startPoint x: 466, startPoint y: 121, endPoint x: 415, endPoint y: 122, distance: 50.8
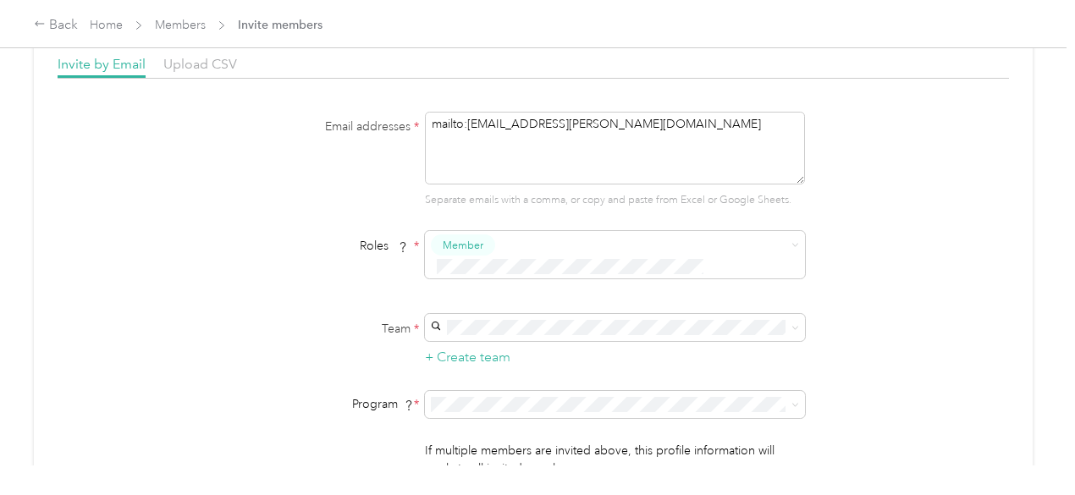
click at [415, 122] on div "Email addresses * mailto:[EMAIL_ADDRESS][PERSON_NAME][DOMAIN_NAME] Separate ema…" at bounding box center [533, 160] width 652 height 97
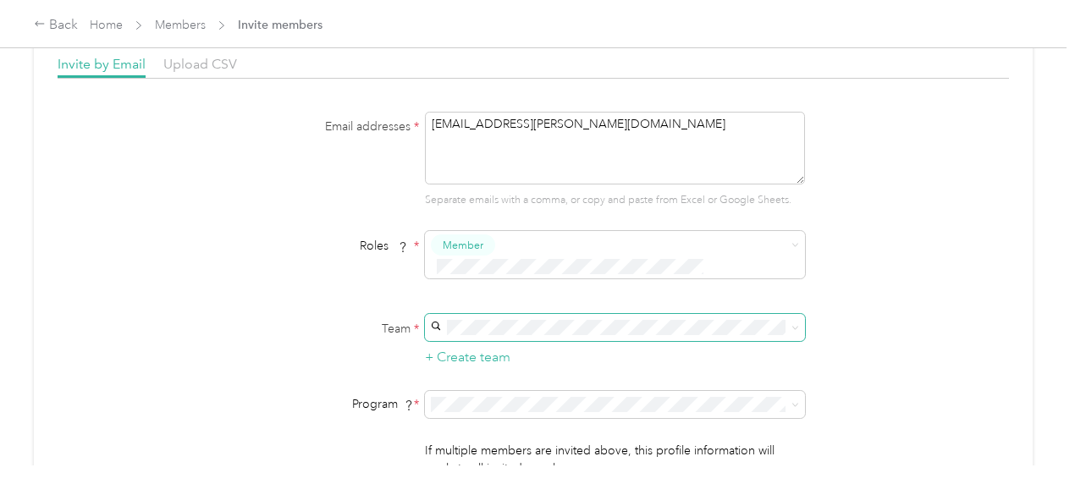
type textarea "[EMAIL_ADDRESS][PERSON_NAME][DOMAIN_NAME]"
click at [519, 314] on span at bounding box center [615, 327] width 380 height 27
click at [511, 314] on span at bounding box center [615, 327] width 380 height 27
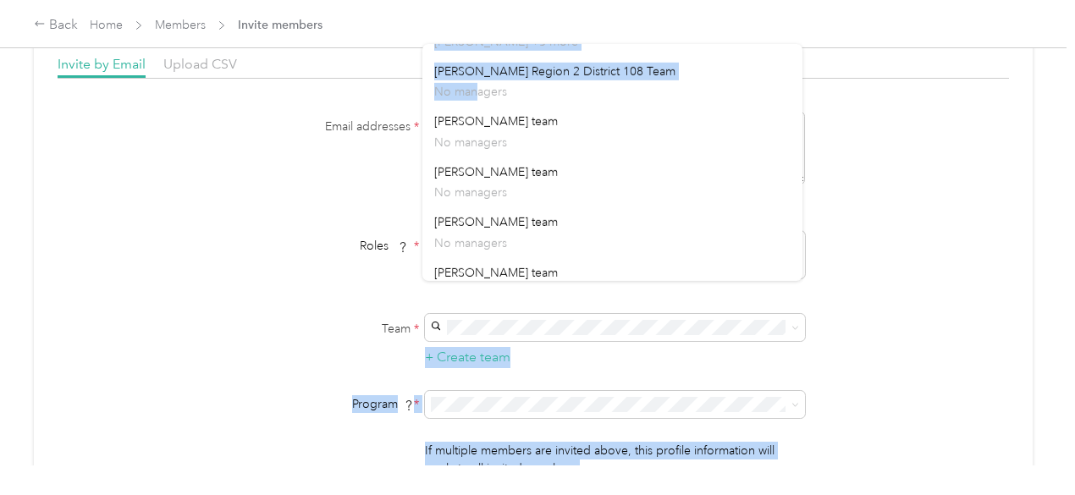
scroll to position [0, 0]
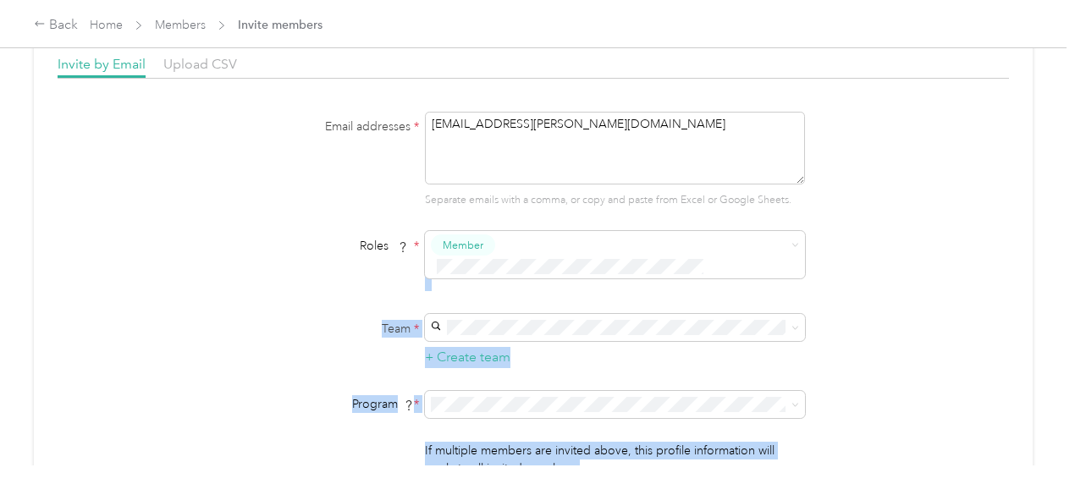
drag, startPoint x: 475, startPoint y: 240, endPoint x: 493, endPoint y: 225, distance: 23.4
click at [528, 279] on form "Email addresses * [EMAIL_ADDRESS][PERSON_NAME][DOMAIN_NAME] Separate emails wit…" at bounding box center [533, 315] width 652 height 407
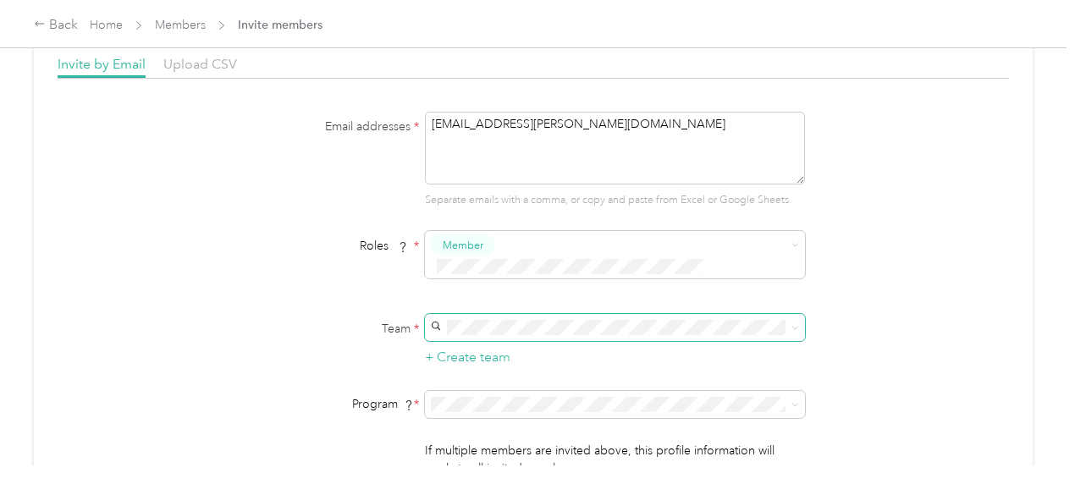
click at [515, 314] on span at bounding box center [615, 327] width 380 height 27
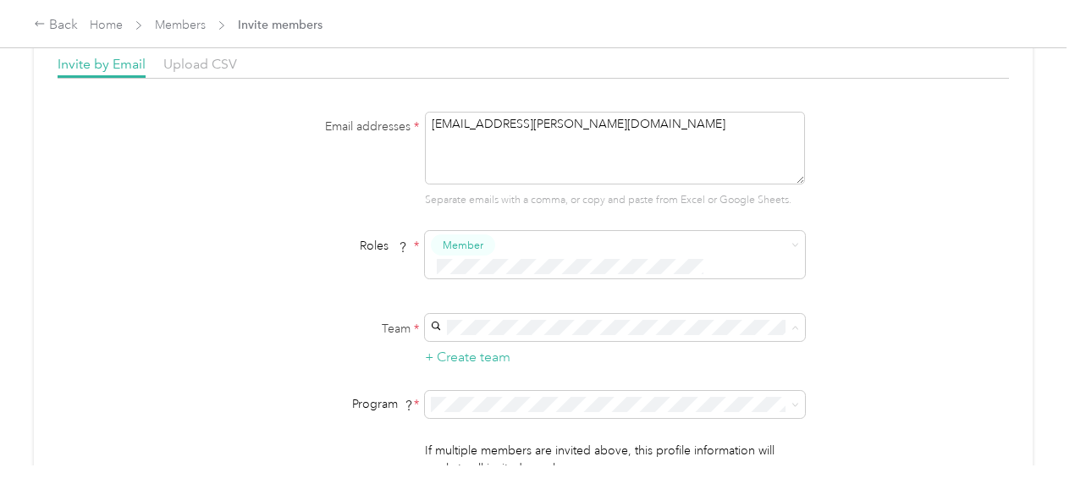
click at [515, 396] on div "[PERSON_NAME] team No managers" at bounding box center [612, 396] width 356 height 39
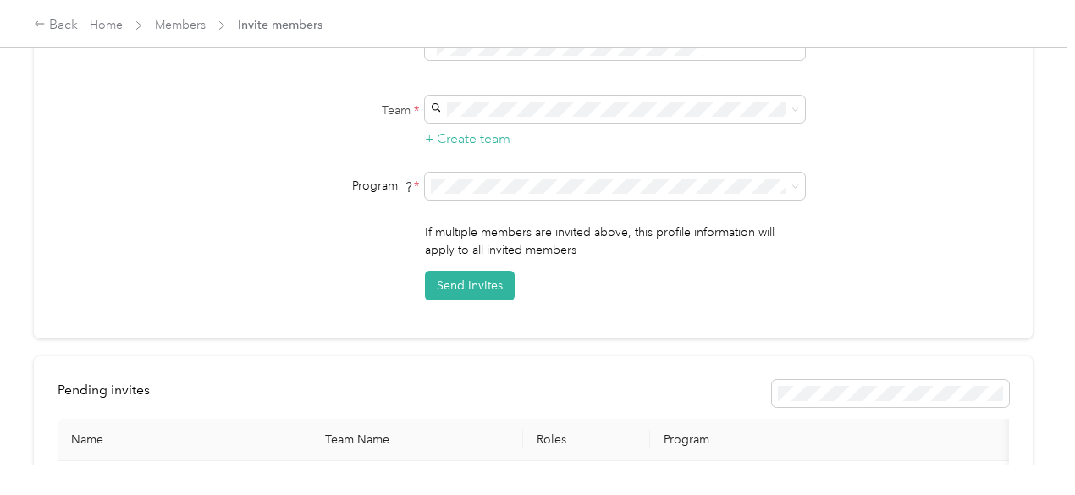
scroll to position [339, 0]
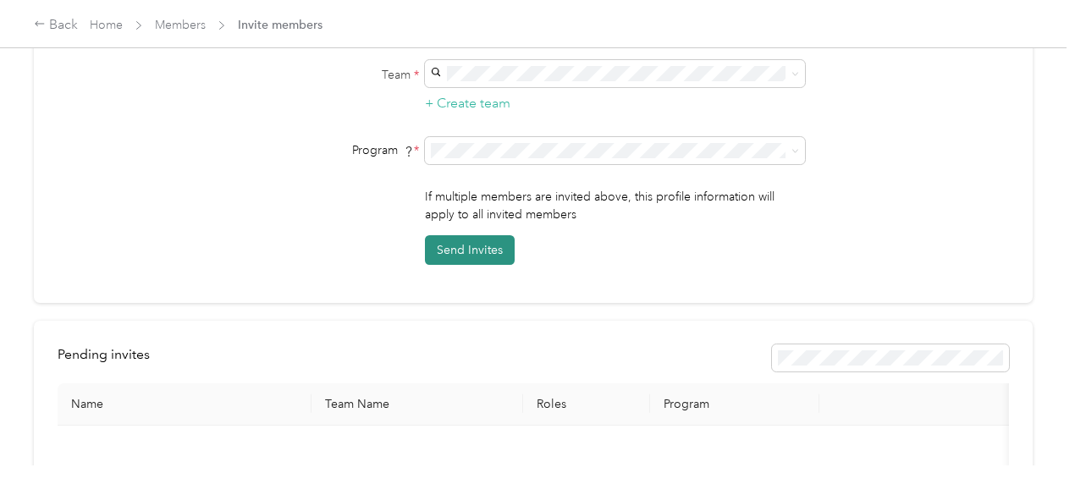
click at [459, 235] on button "Send Invites" at bounding box center [470, 250] width 90 height 30
